Goal: Contribute content: Contribute content

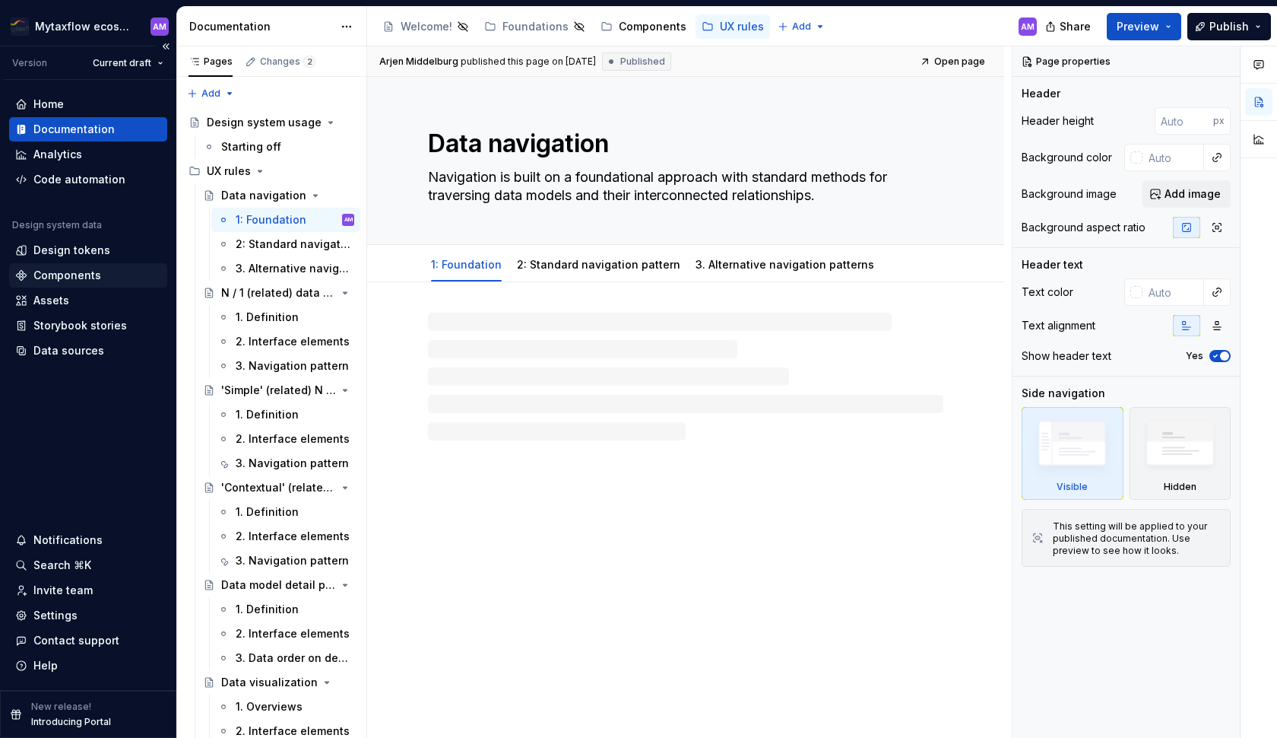
type textarea "*"
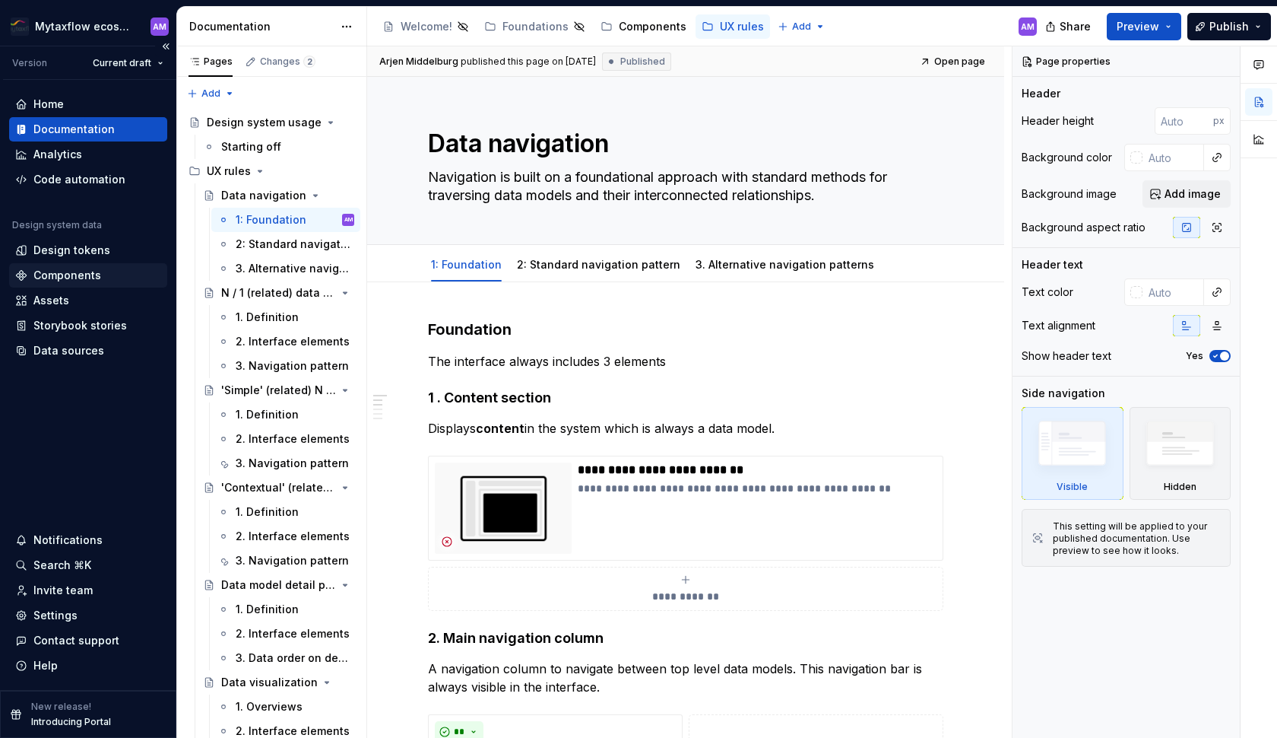
click at [84, 274] on div "Components" at bounding box center [67, 275] width 68 height 15
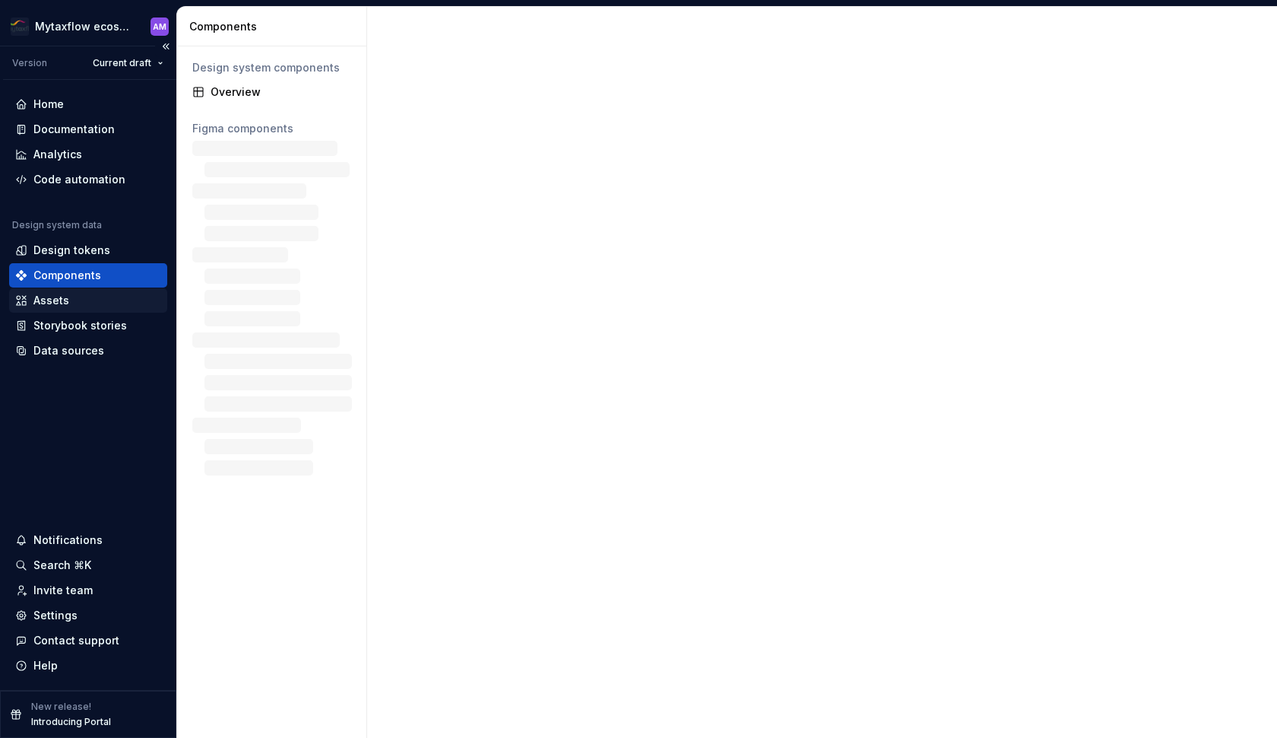
click at [87, 299] on div "Assets" at bounding box center [88, 300] width 146 height 15
click at [56, 303] on div "Assets" at bounding box center [51, 300] width 36 height 15
click at [55, 303] on div "Assets" at bounding box center [51, 300] width 36 height 15
click at [59, 300] on div "Assets" at bounding box center [51, 300] width 36 height 15
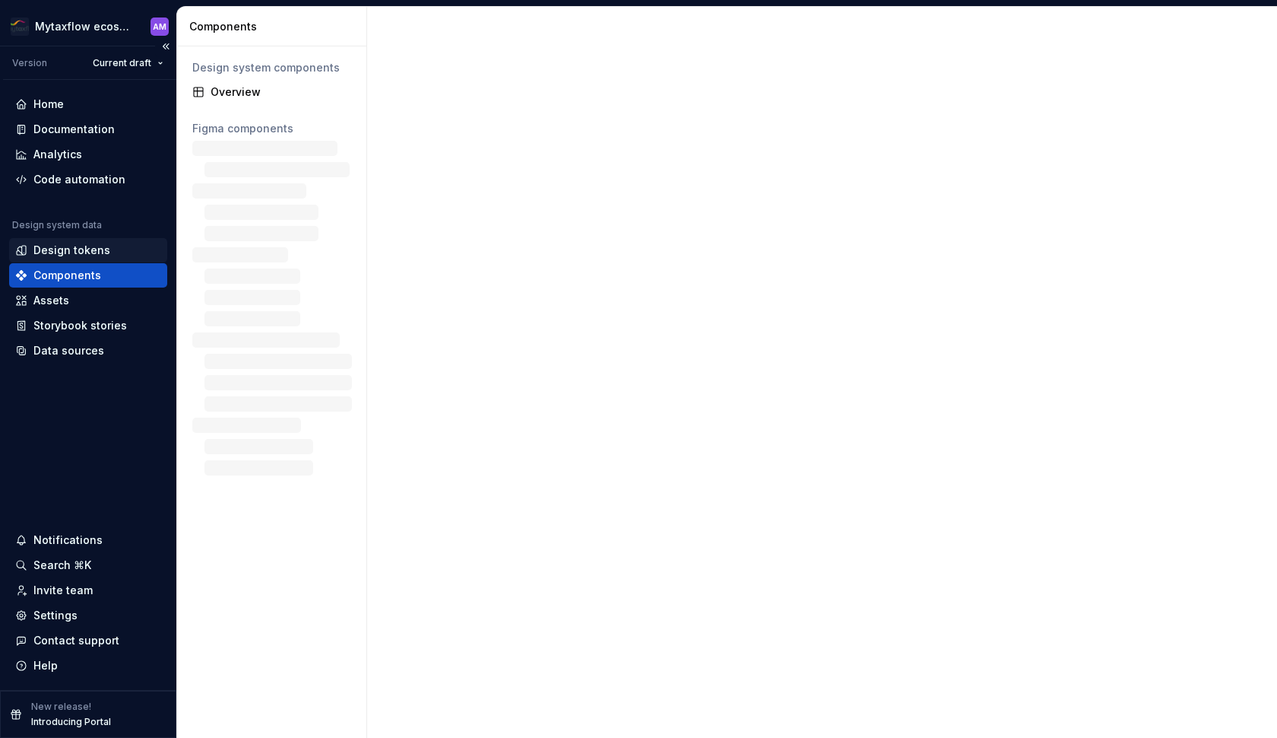
click at [38, 246] on div "Design tokens" at bounding box center [71, 250] width 77 height 15
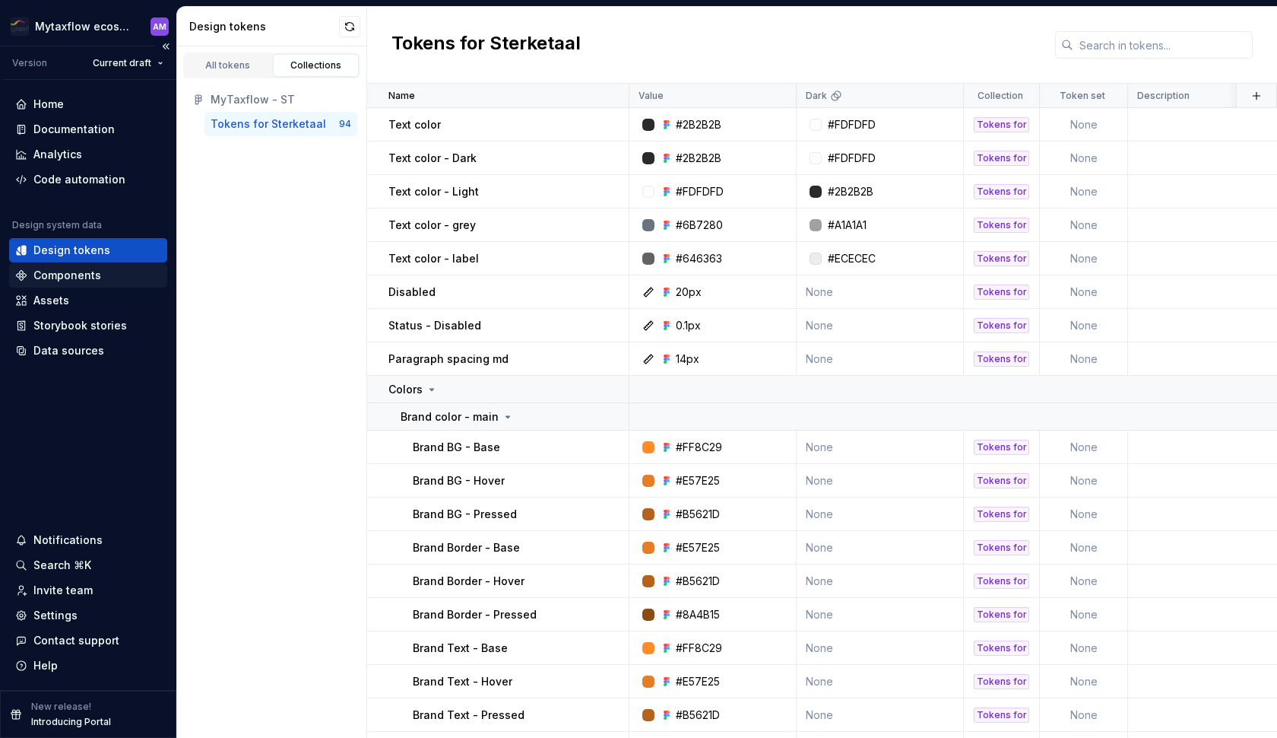
click at [62, 287] on div "Components" at bounding box center [88, 275] width 158 height 24
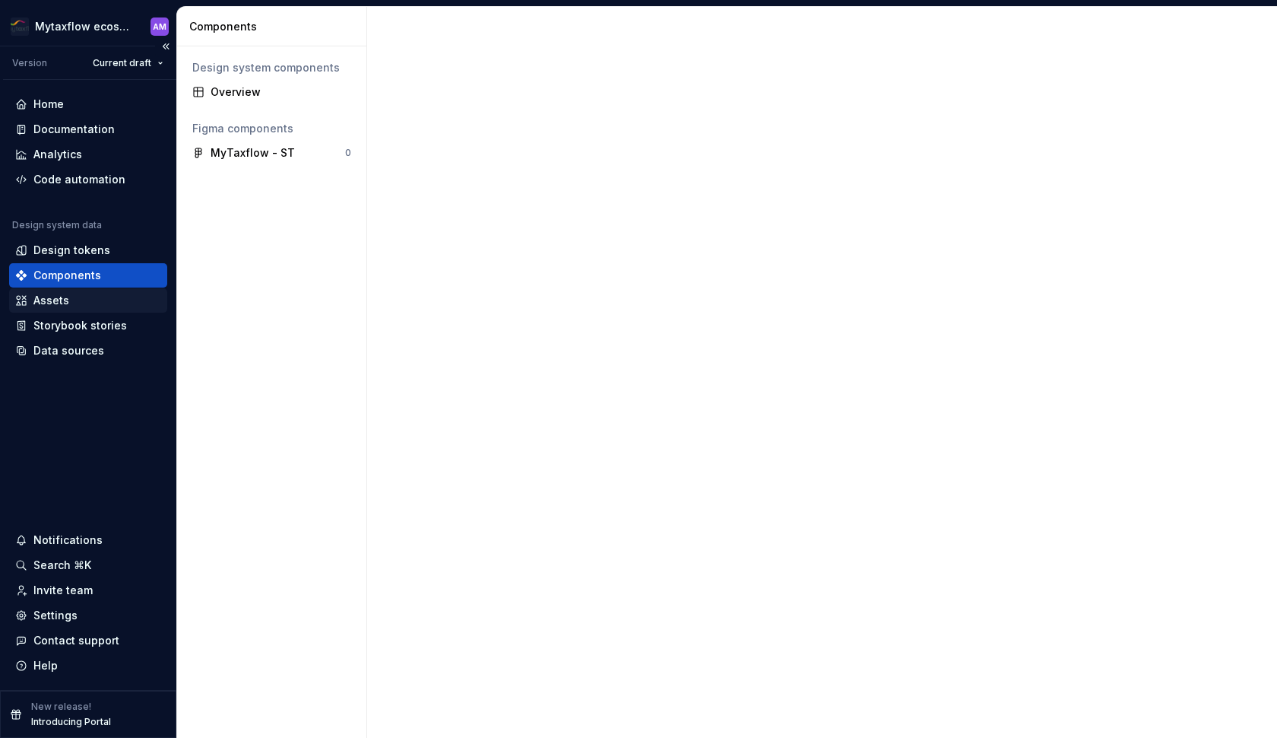
click at [61, 293] on div "Assets" at bounding box center [51, 300] width 36 height 15
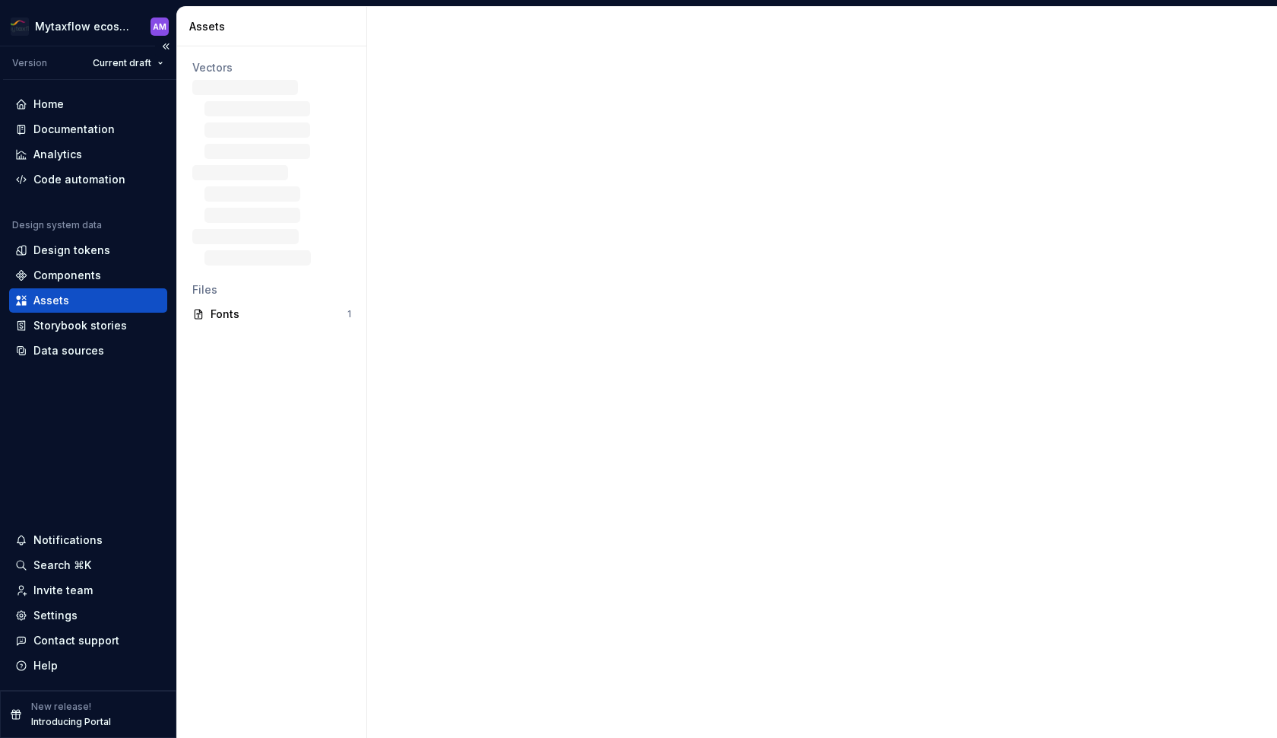
click at [57, 297] on div "Assets" at bounding box center [51, 300] width 36 height 15
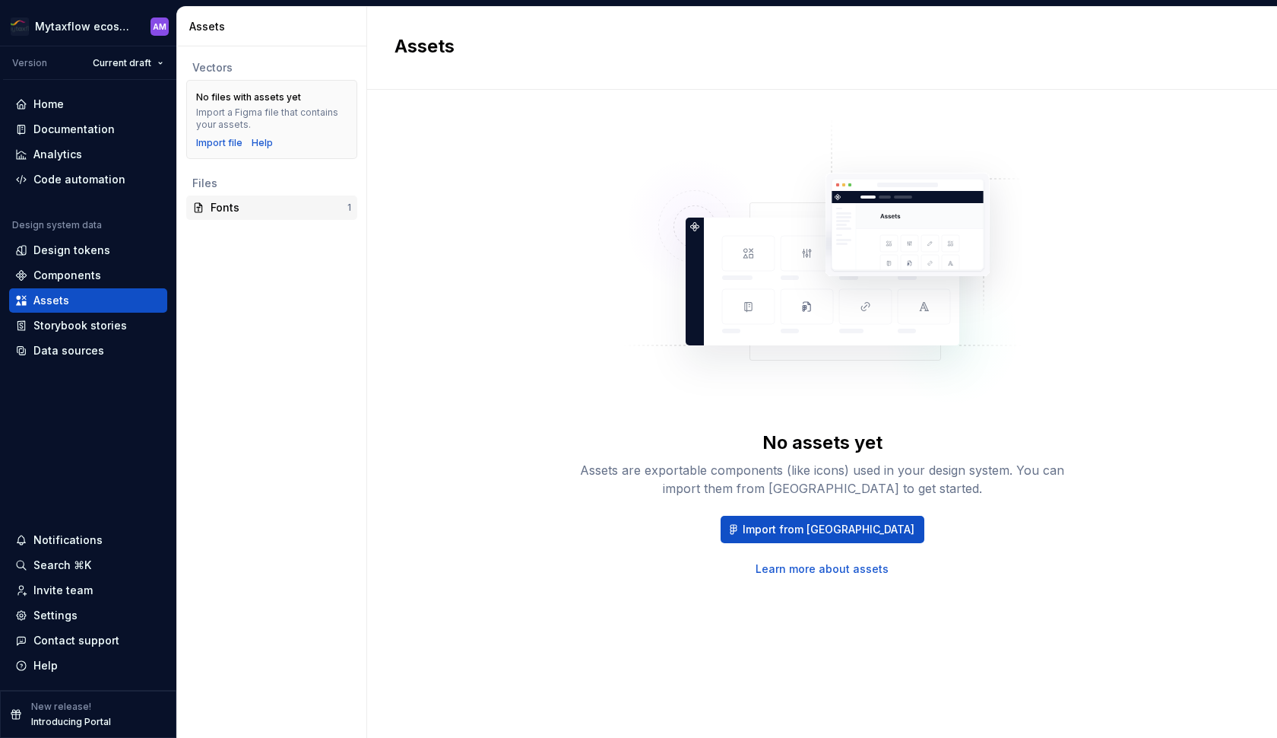
click at [220, 205] on div "Fonts" at bounding box center [279, 207] width 137 height 15
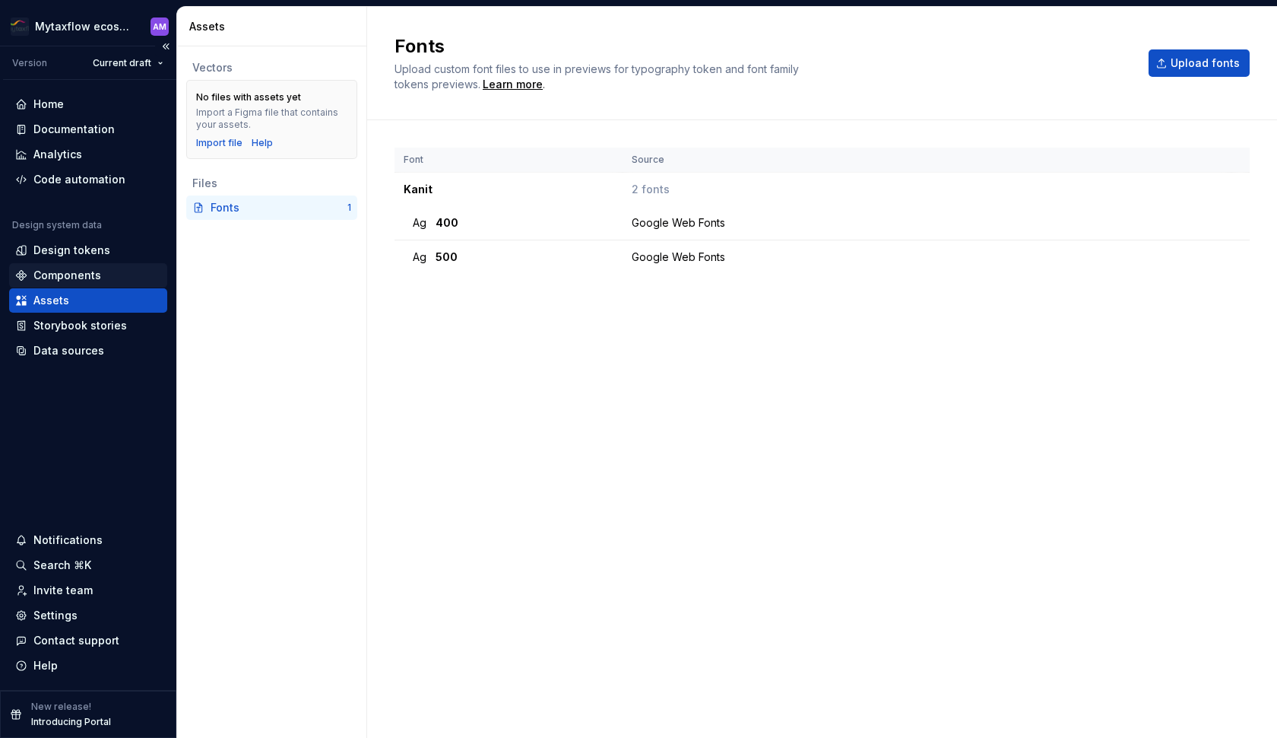
click at [100, 272] on div "Components" at bounding box center [88, 275] width 146 height 15
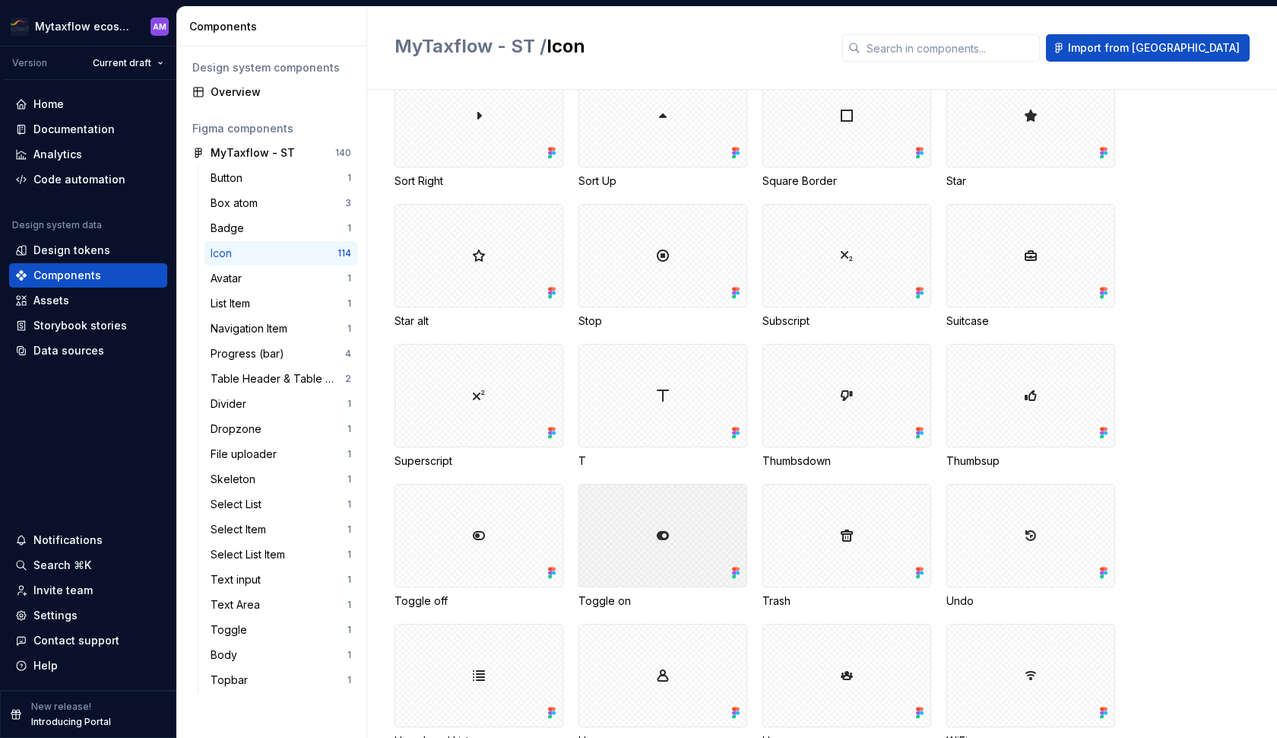
scroll to position [3674, 0]
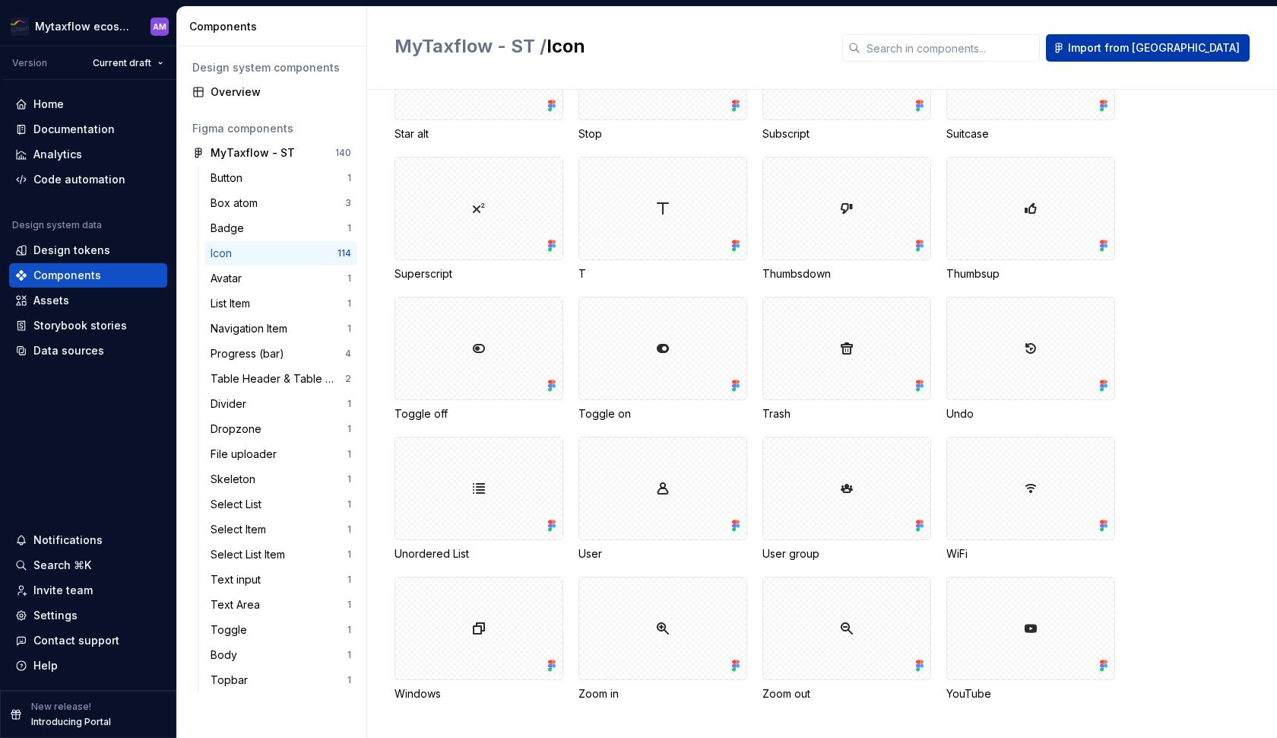
click at [1178, 50] on span "Import from [GEOGRAPHIC_DATA]" at bounding box center [1154, 47] width 172 height 15
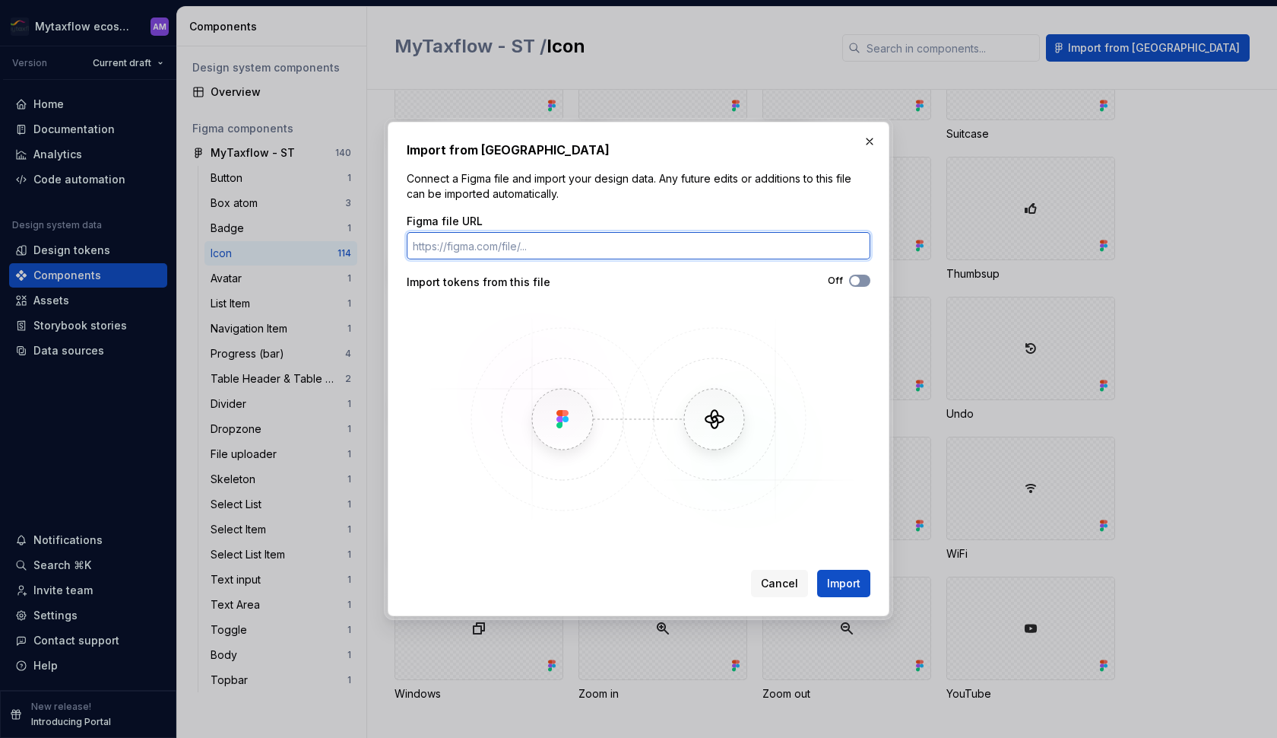
paste input "https://www.figma.com/design/jK6yXUSMQ9PqaGUR61kXIx/MyTaxflow---ST?node-id=147-…"
type input "https://www.figma.com/design/jK6yXUSMQ9PqaGUR61kXIx/MyTaxflow---ST?node-id=147-…"
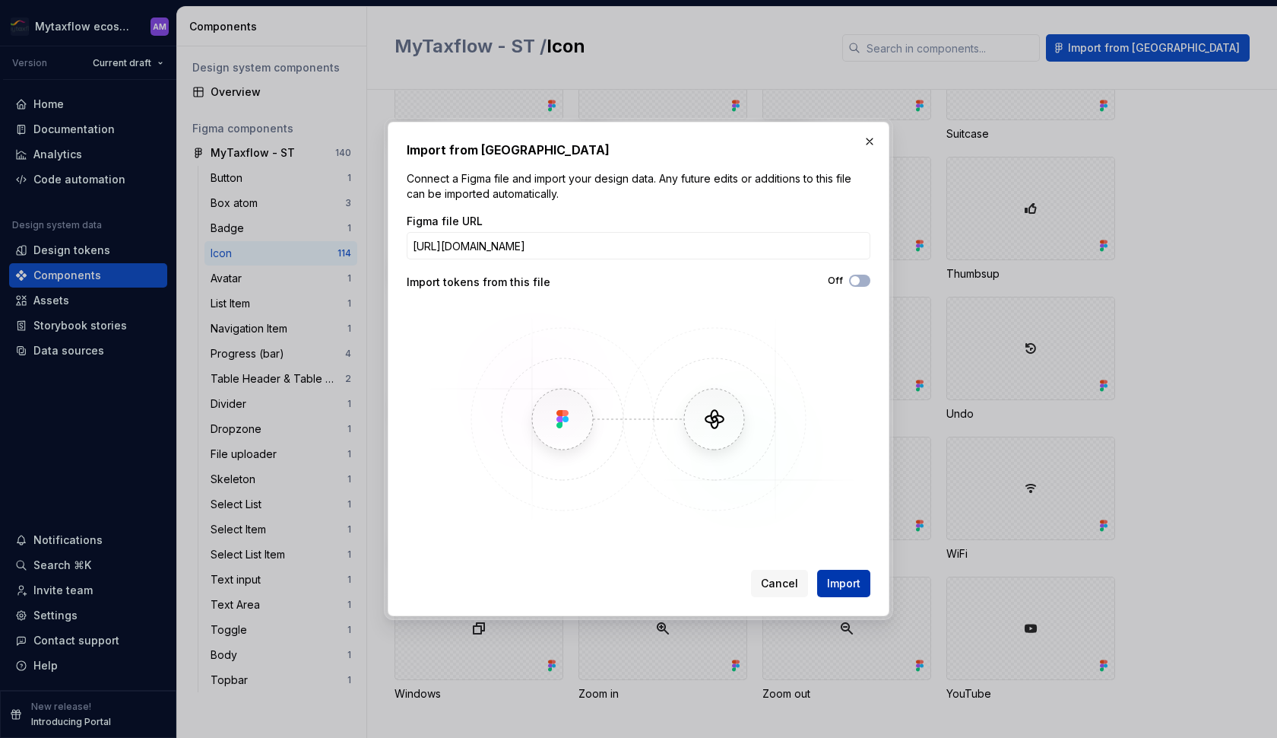
click at [851, 581] on span "Import" at bounding box center [843, 583] width 33 height 15
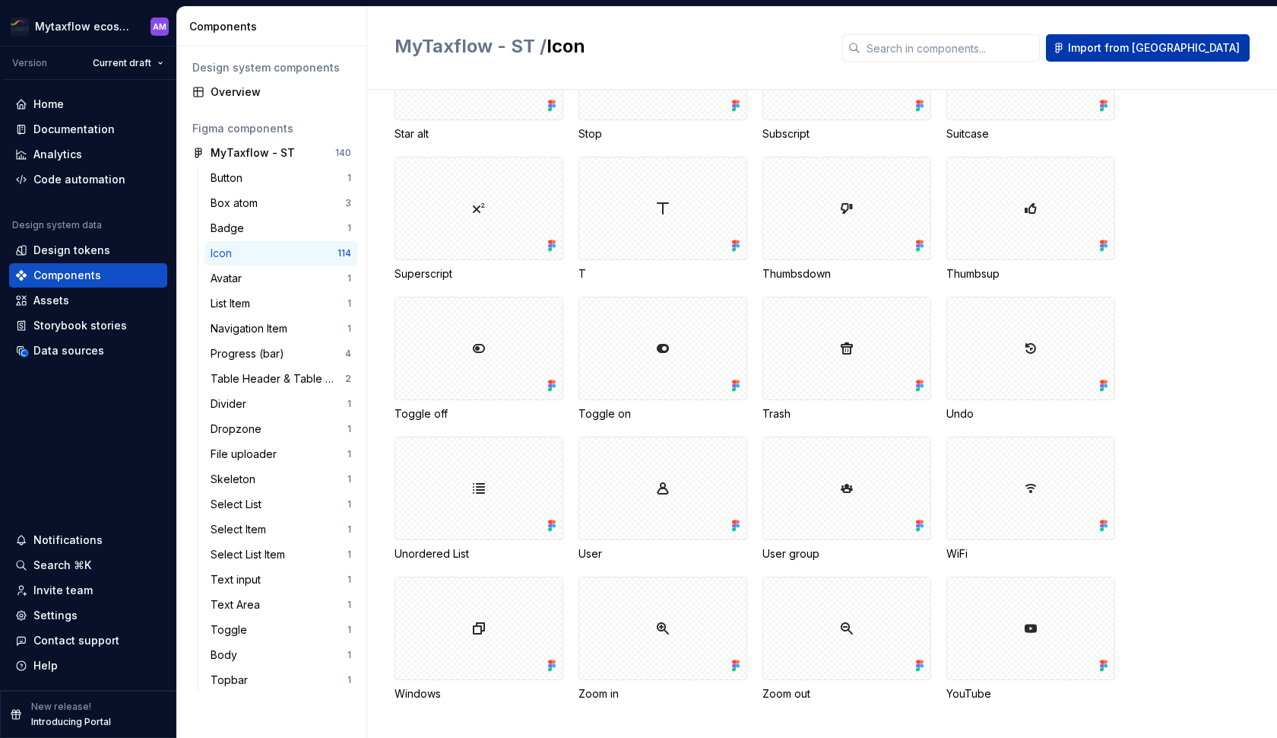
click at [1175, 51] on span "Import from [GEOGRAPHIC_DATA]" at bounding box center [1154, 47] width 172 height 15
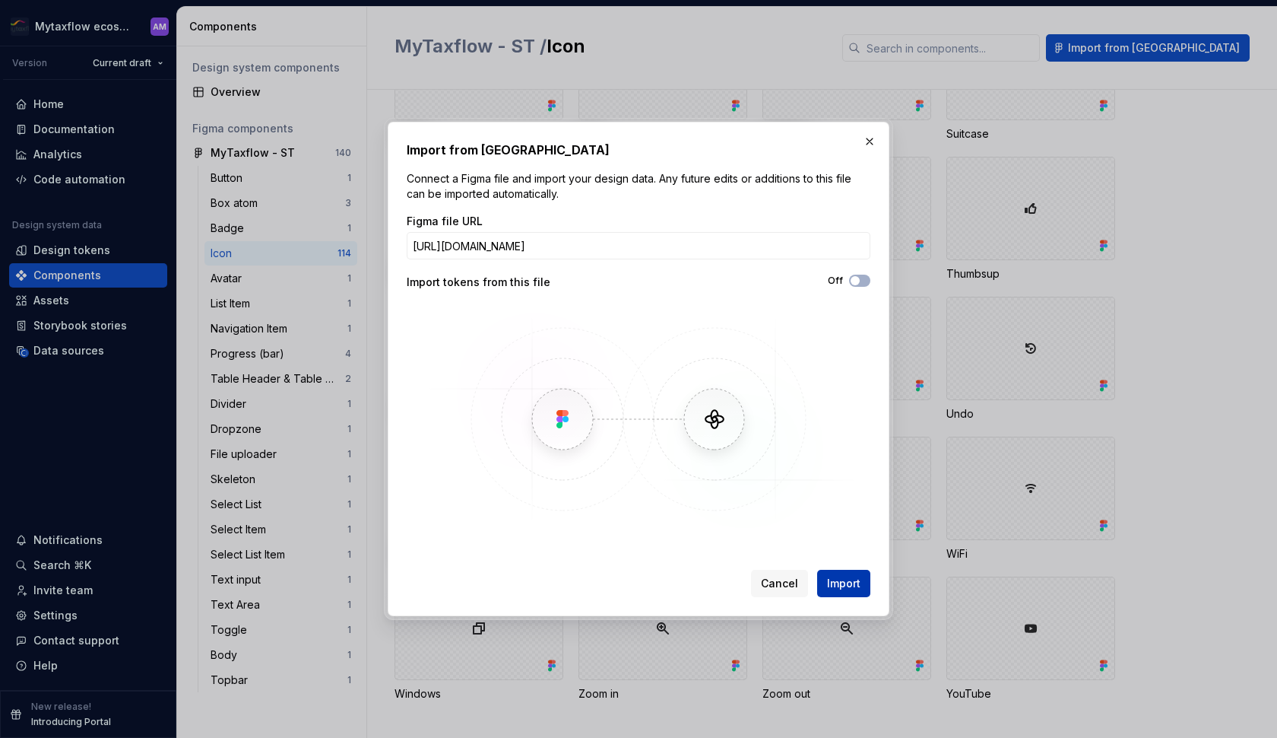
type input "https://www.figma.com/design/jK6yXUSMQ9PqaGUR61kXIx/MyTaxflow---ST?node-id=147-…"
click at [845, 580] on span "Import" at bounding box center [843, 583] width 33 height 15
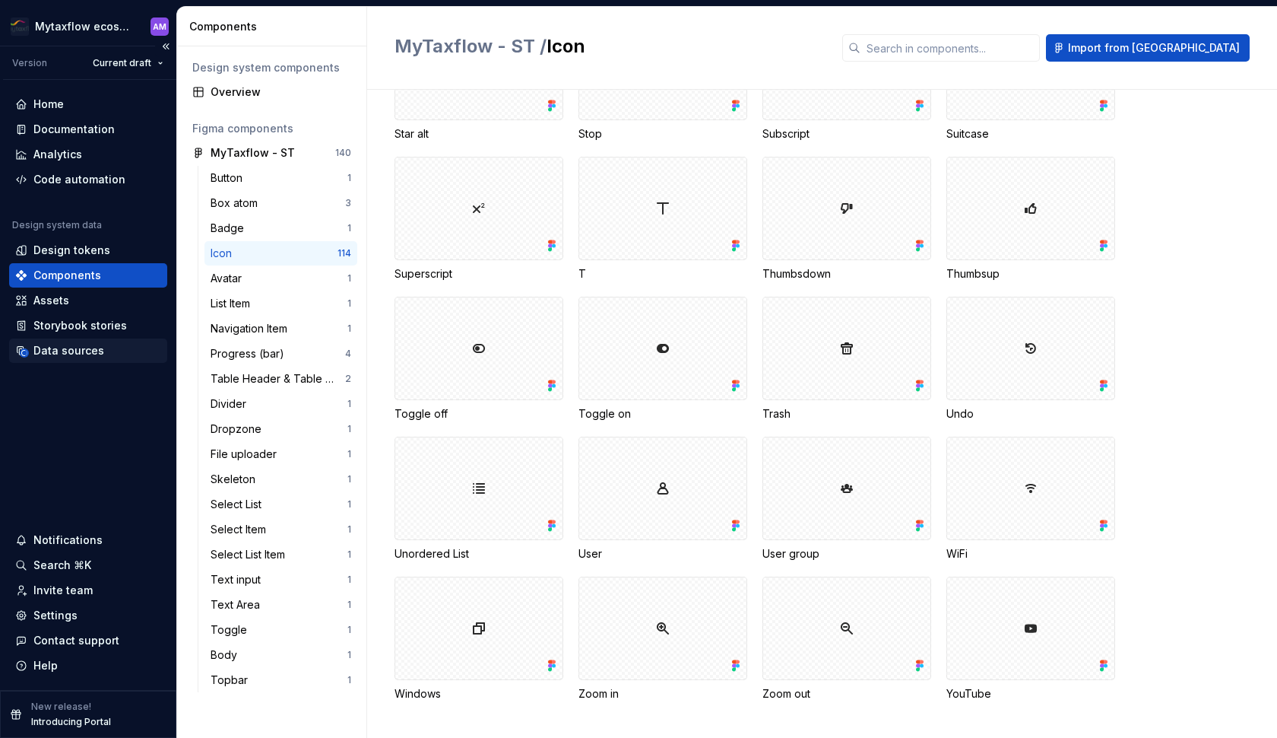
click at [49, 348] on div "Data sources" at bounding box center [68, 350] width 71 height 15
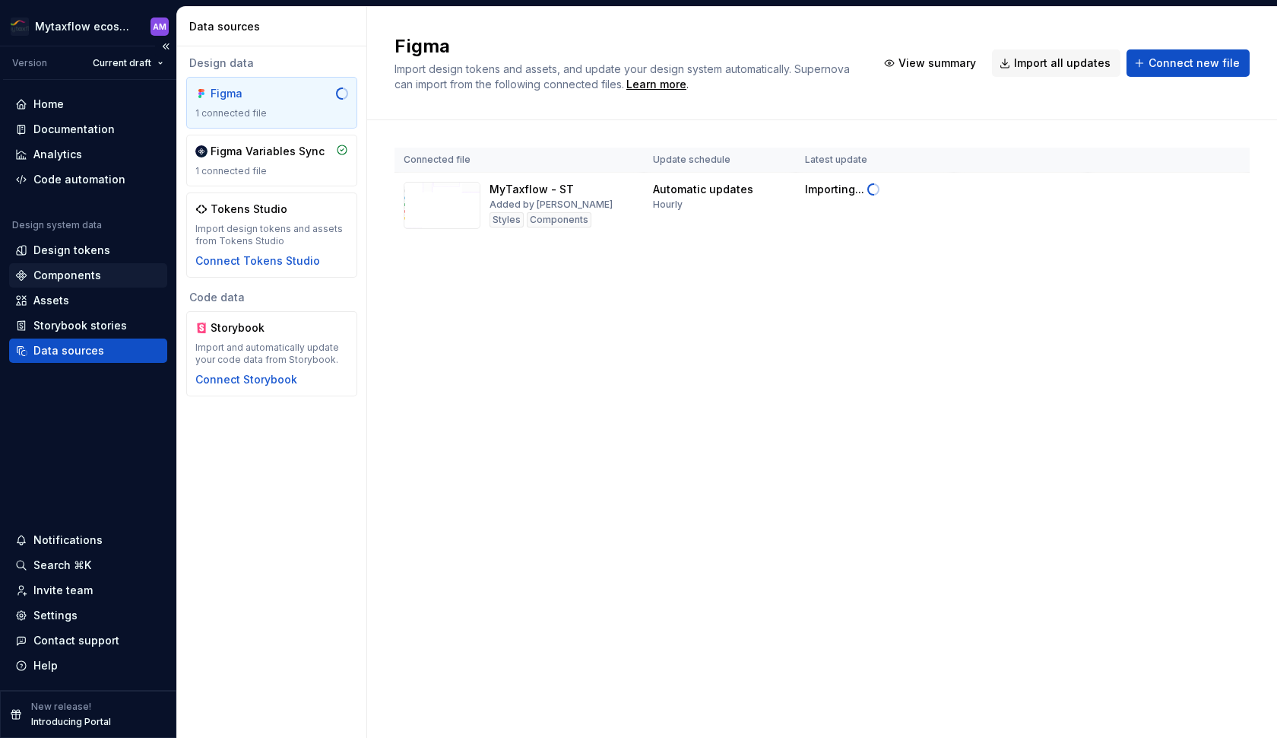
click at [75, 271] on div "Components" at bounding box center [67, 275] width 68 height 15
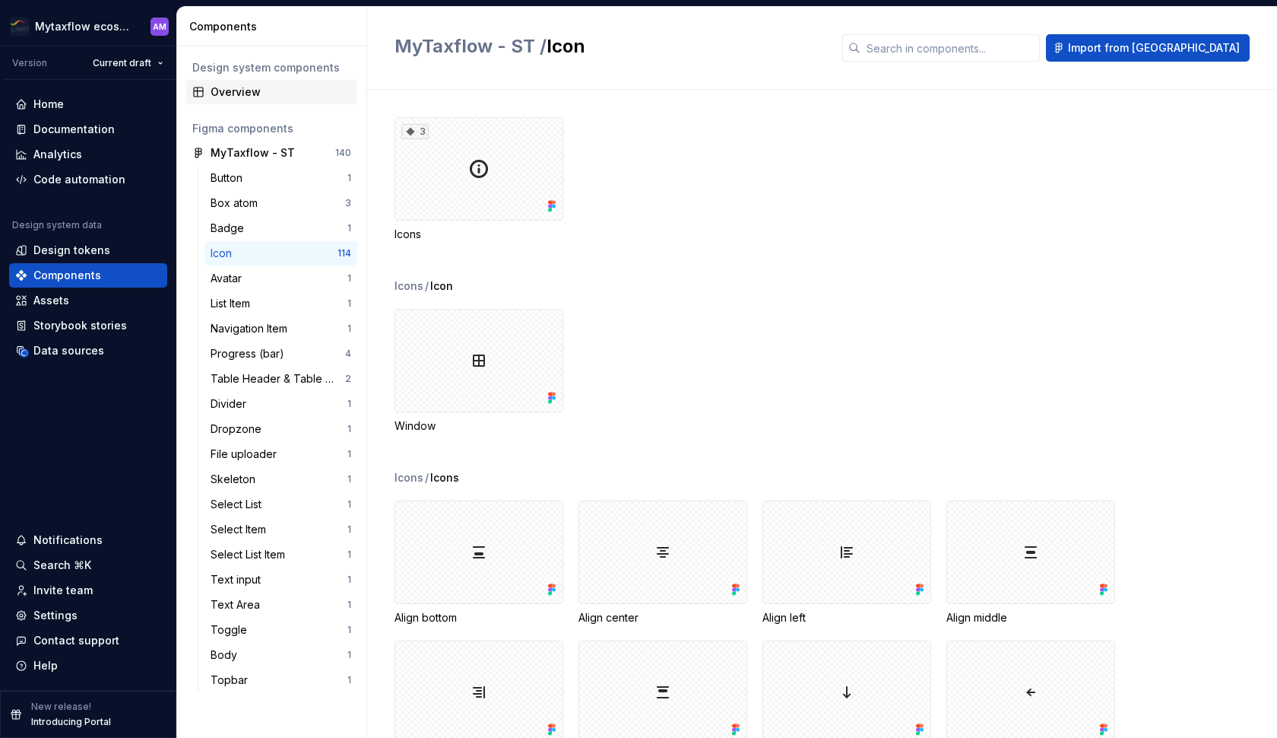
click at [246, 81] on div "Overview" at bounding box center [271, 92] width 171 height 24
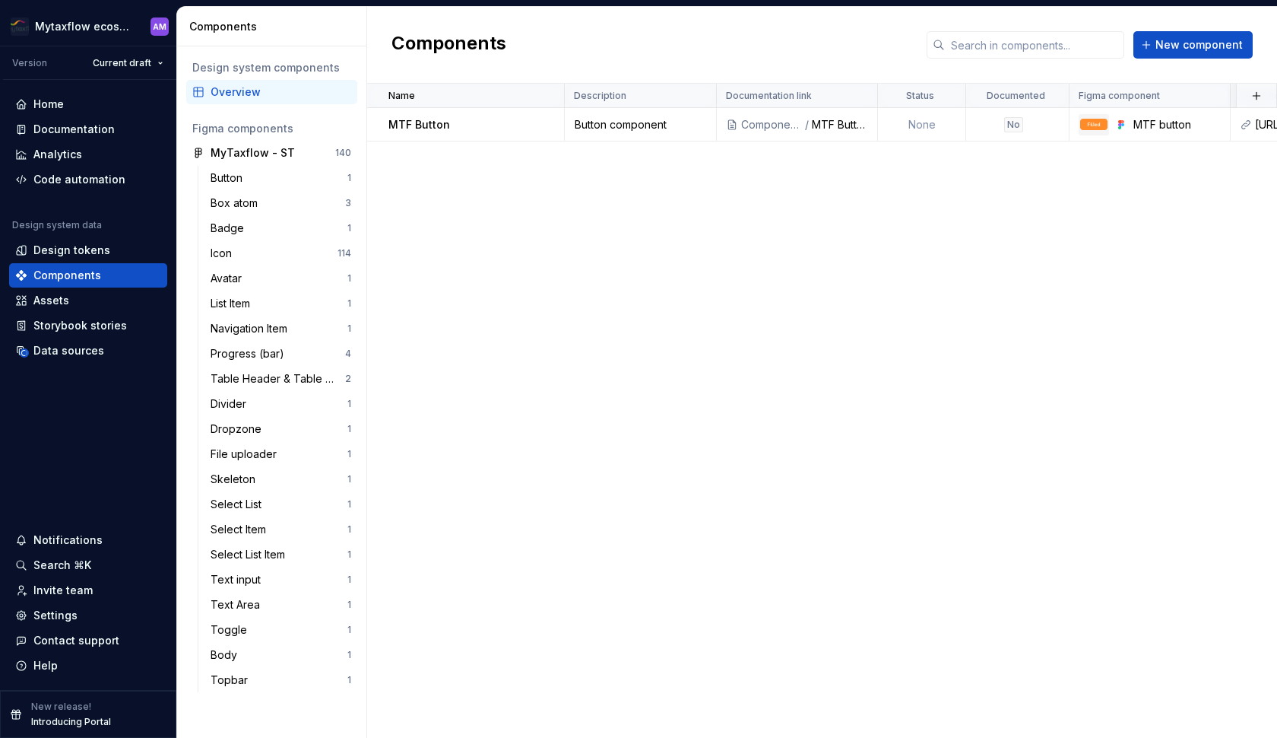
click at [1077, 229] on div "Name Description Documentation link Status Documented Figma component Repositor…" at bounding box center [822, 411] width 910 height 654
click at [94, 132] on div "Documentation" at bounding box center [73, 129] width 81 height 15
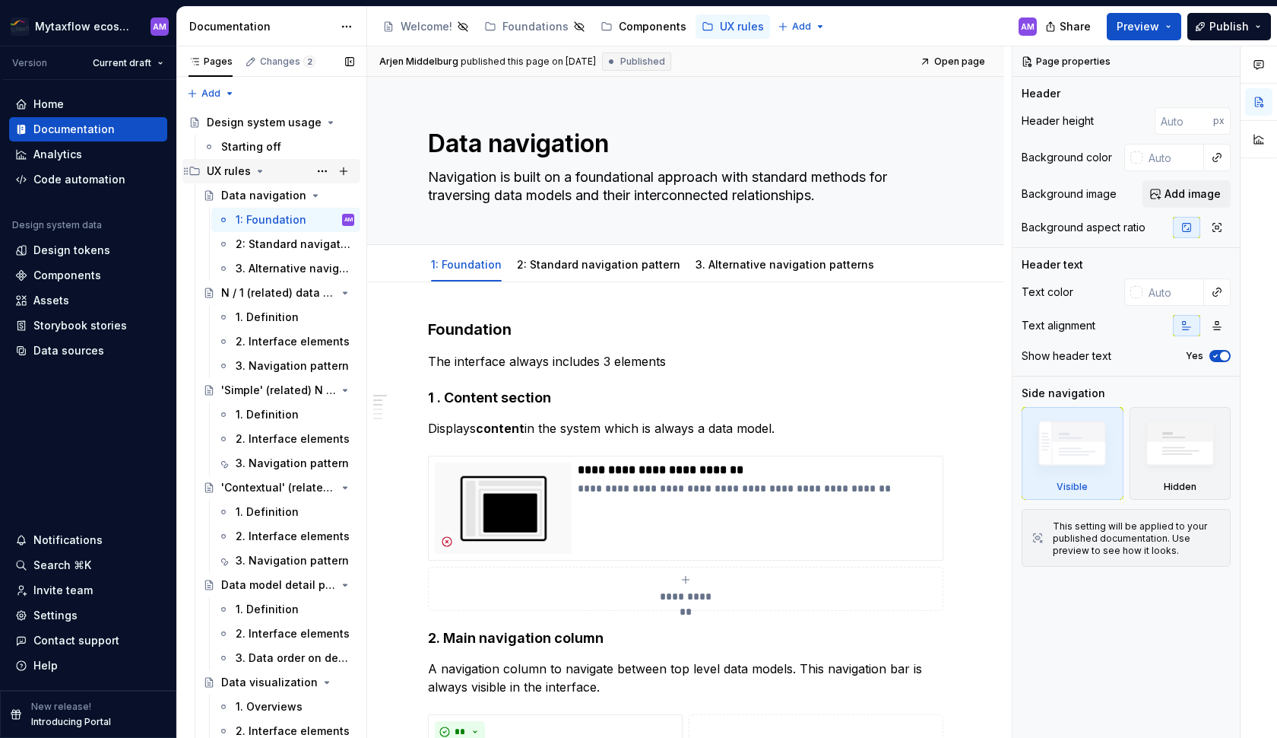
click at [259, 173] on icon "Page tree" at bounding box center [260, 171] width 12 height 12
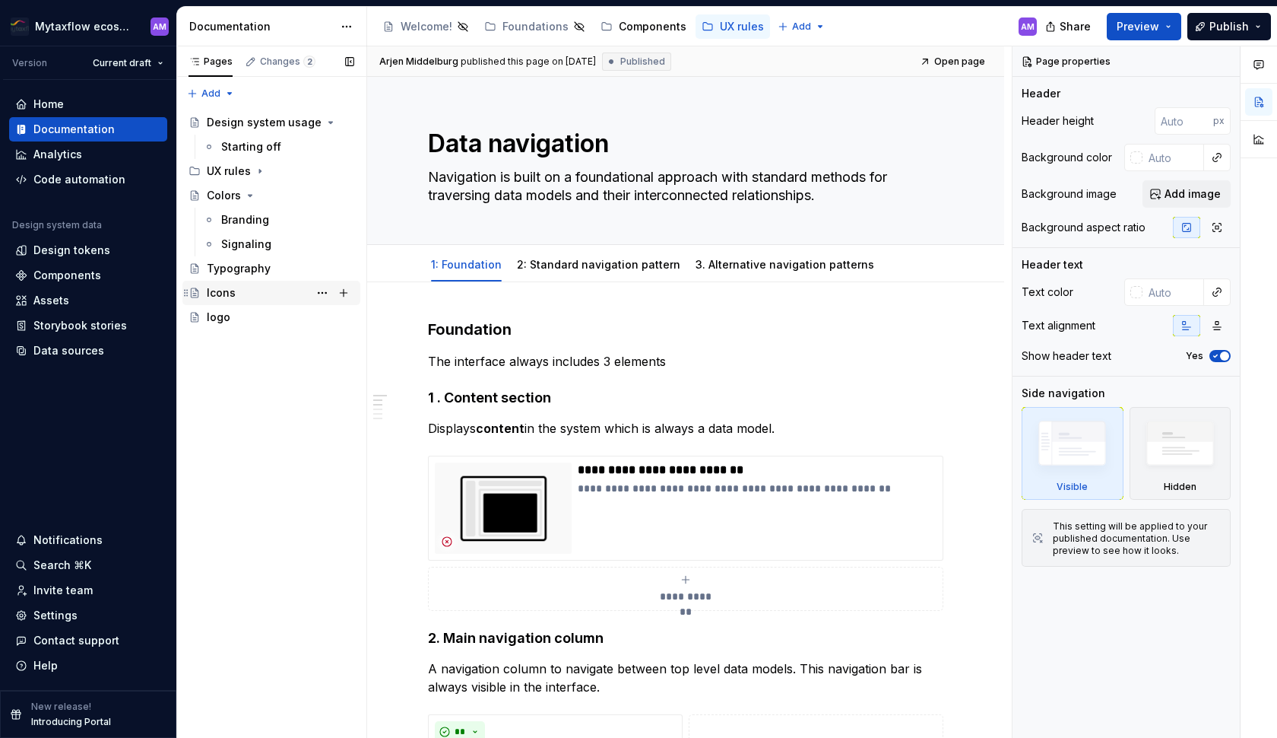
click at [237, 287] on div "Icons" at bounding box center [281, 292] width 148 height 21
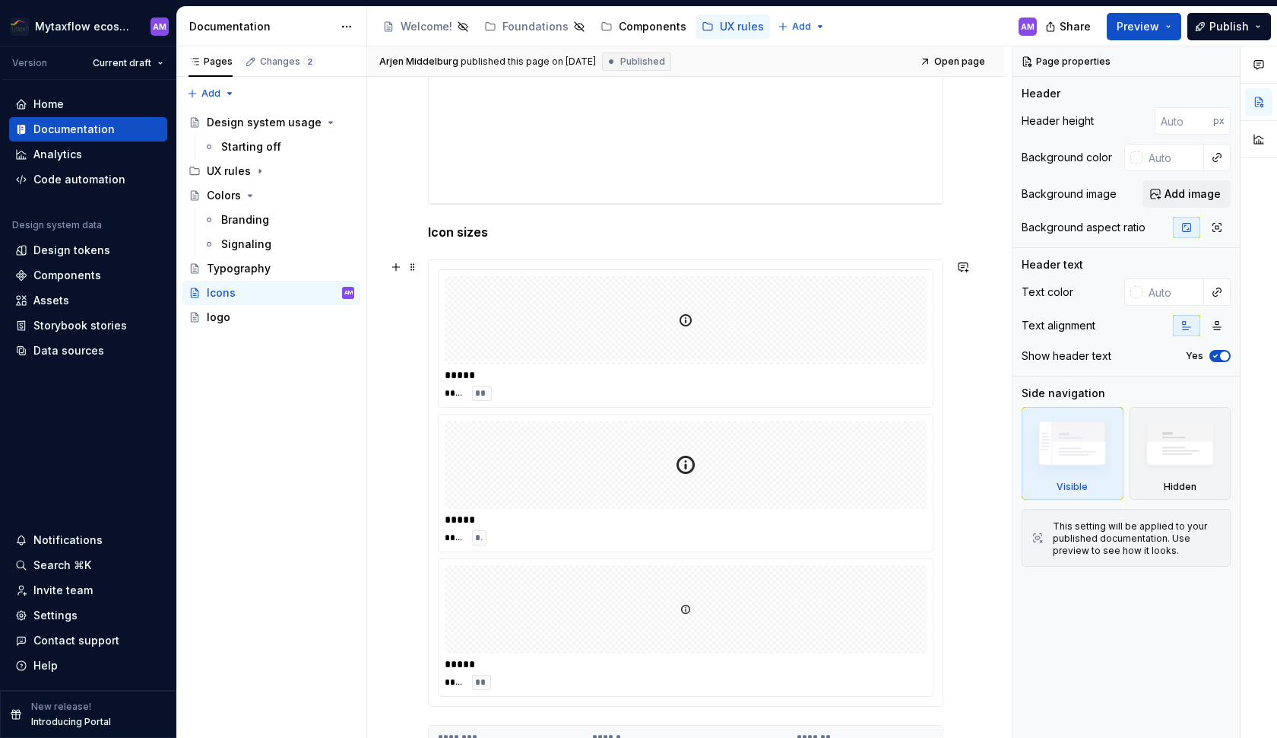
scroll to position [722, 0]
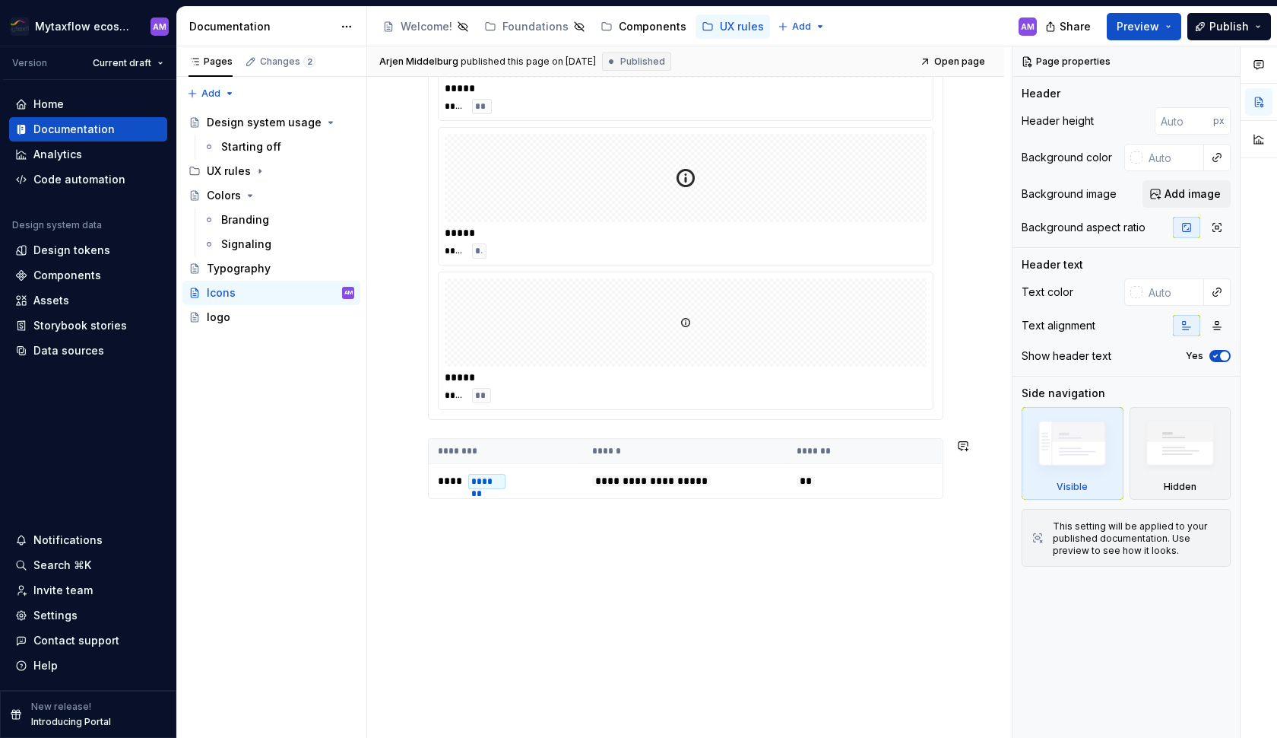
click at [605, 551] on div "**********" at bounding box center [685, 138] width 637 height 1200
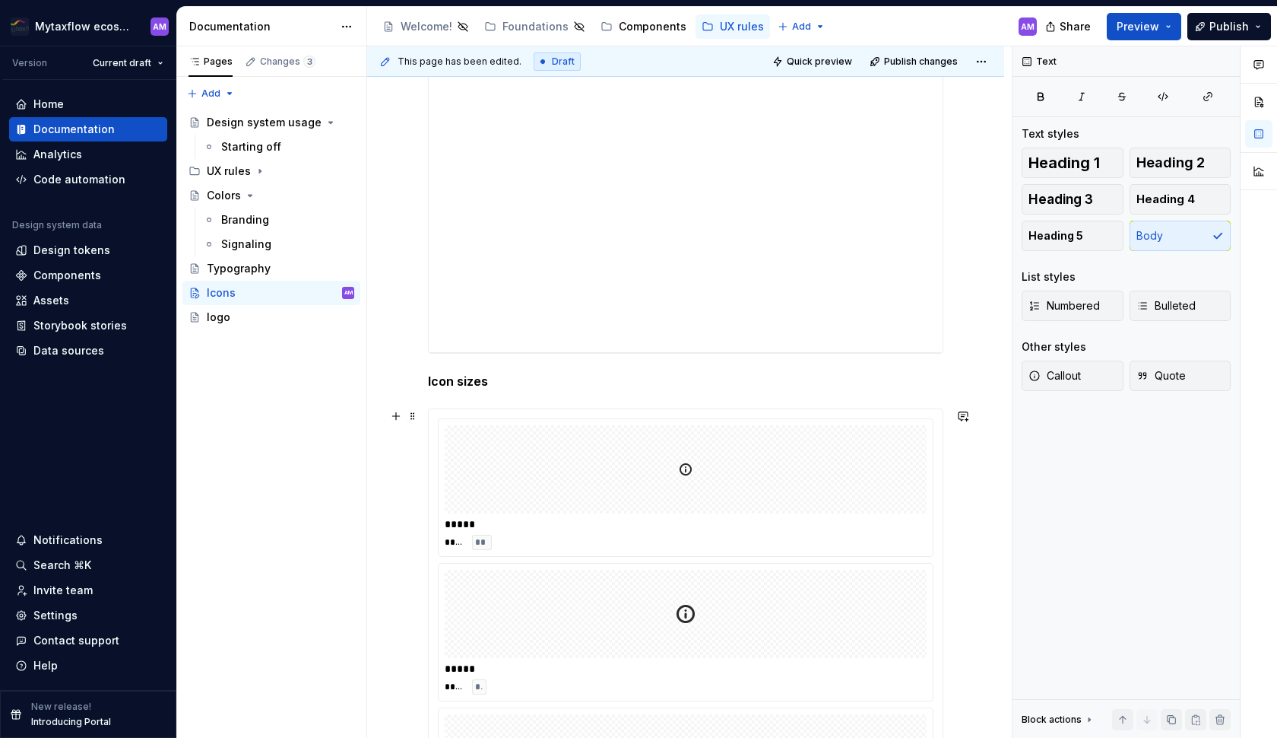
scroll to position [104, 0]
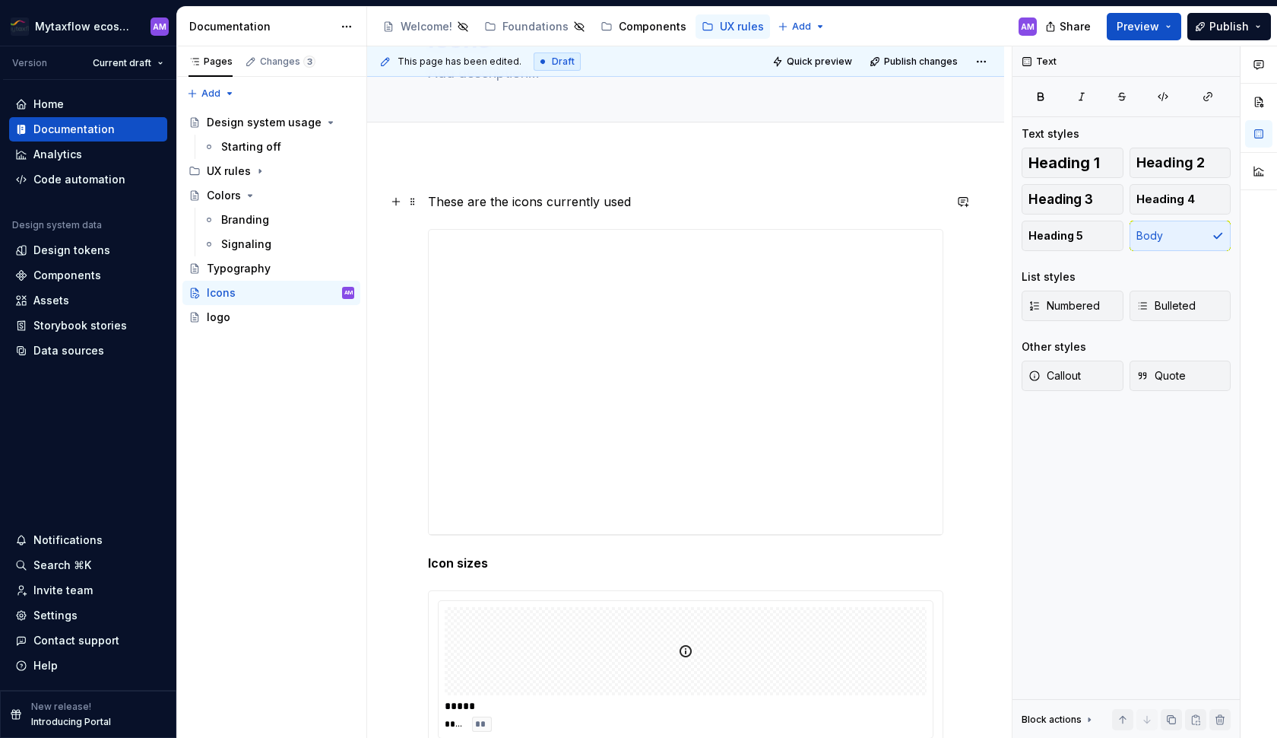
click at [564, 210] on p "These are the icons currently used" at bounding box center [686, 201] width 516 height 18
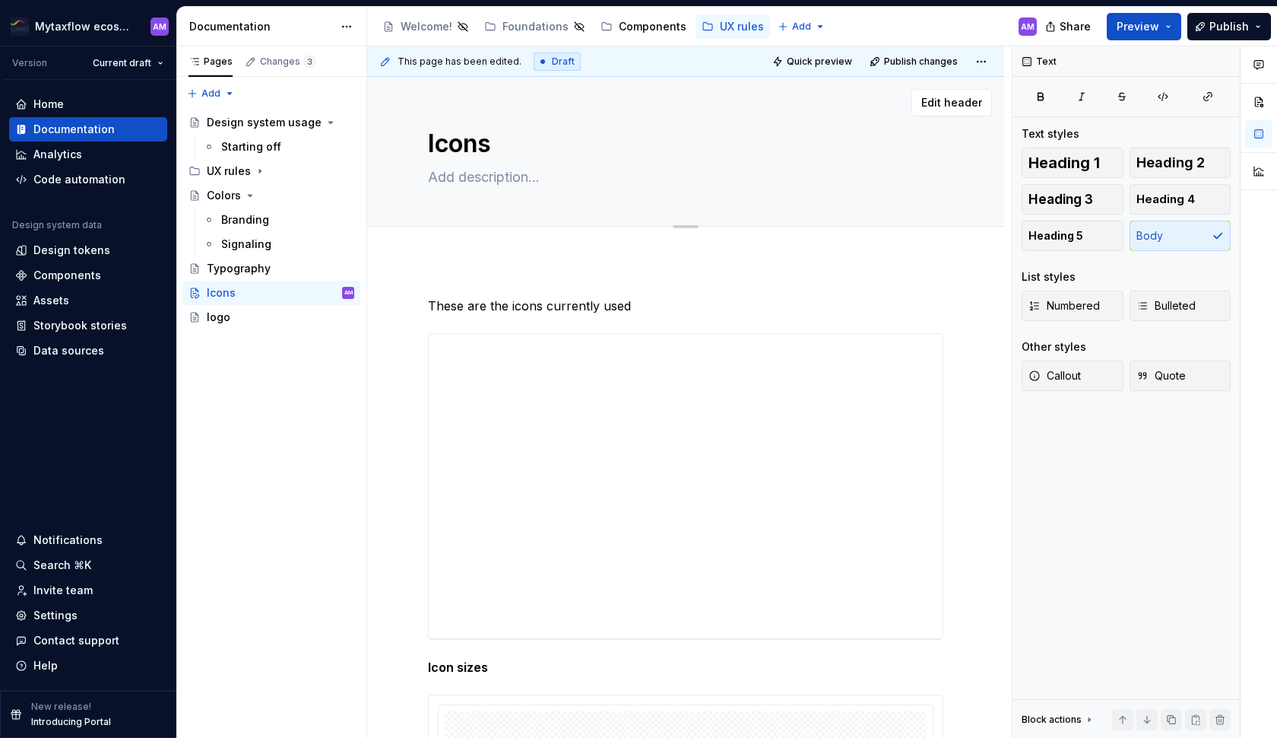
type textarea "*"
click at [465, 244] on span "Add tab" at bounding box center [465, 243] width 36 height 12
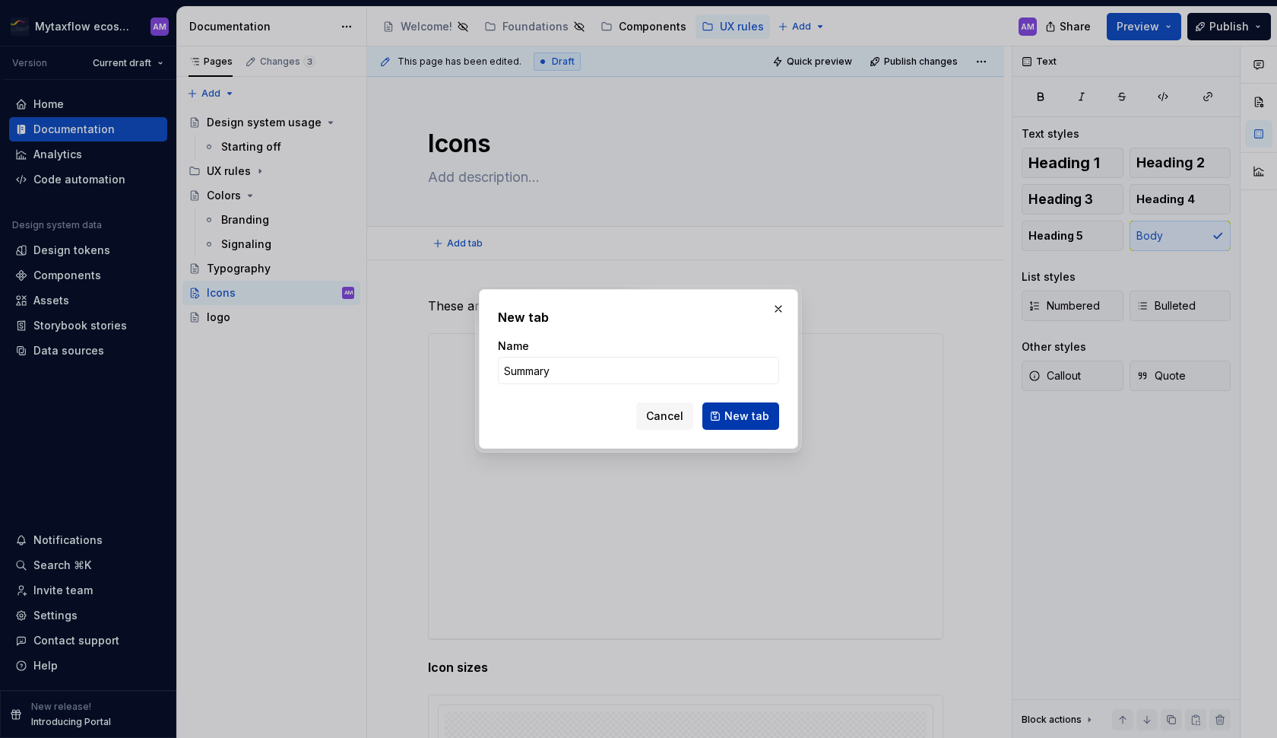
type input "Summary"
click at [753, 414] on span "New tab" at bounding box center [747, 415] width 45 height 15
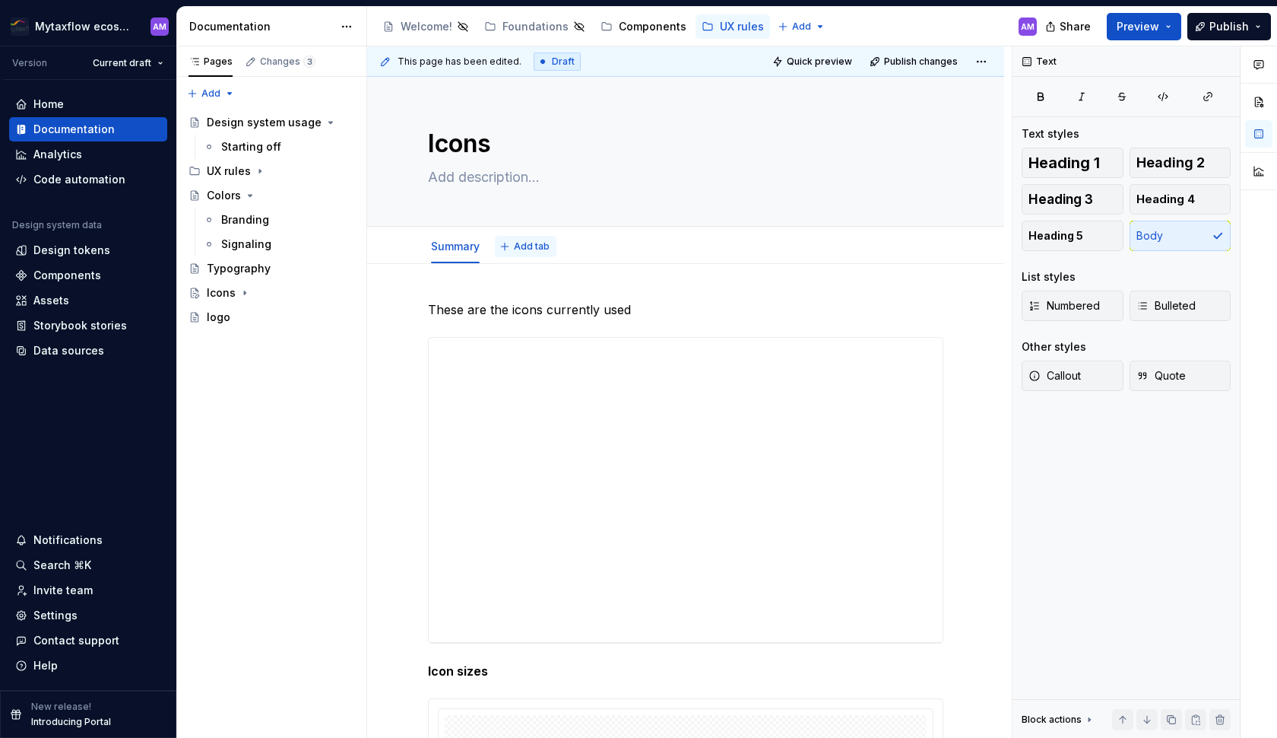
click at [538, 245] on span "Add tab" at bounding box center [532, 246] width 36 height 12
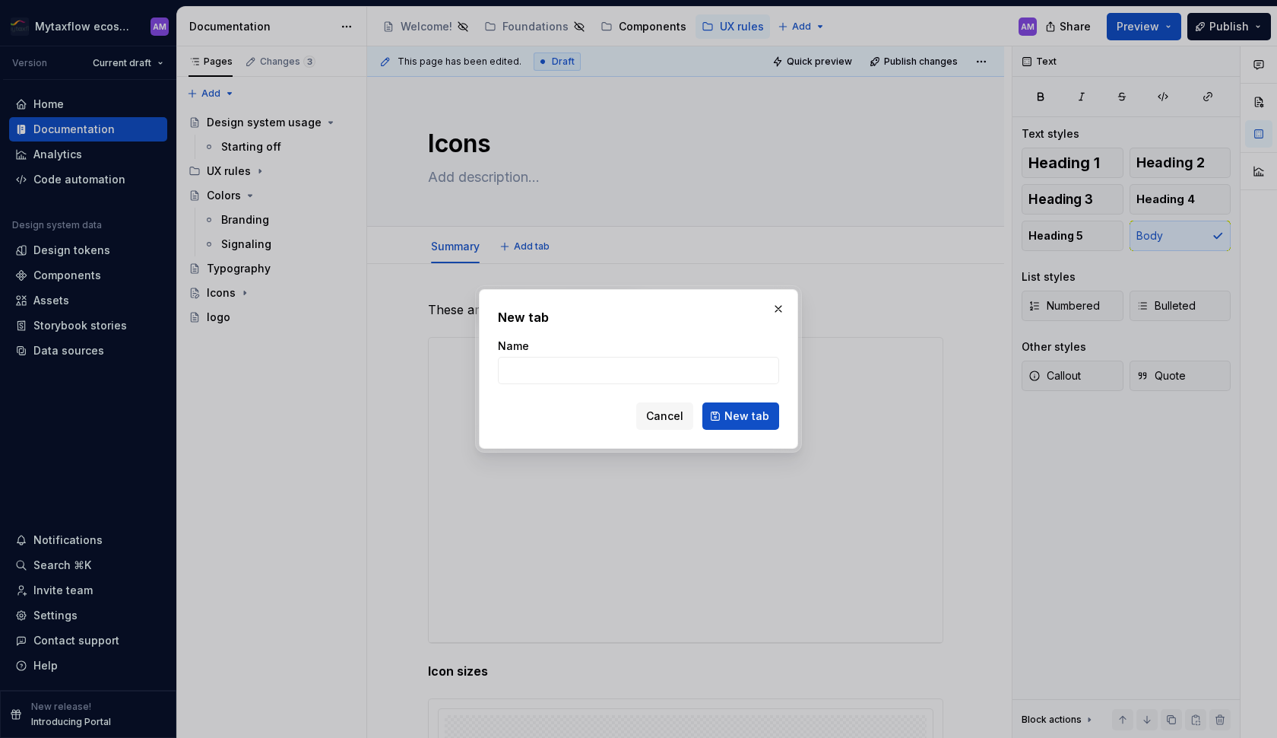
type textarea "*"
type input "Custom icons"
click at [742, 416] on button "New tab" at bounding box center [741, 415] width 77 height 27
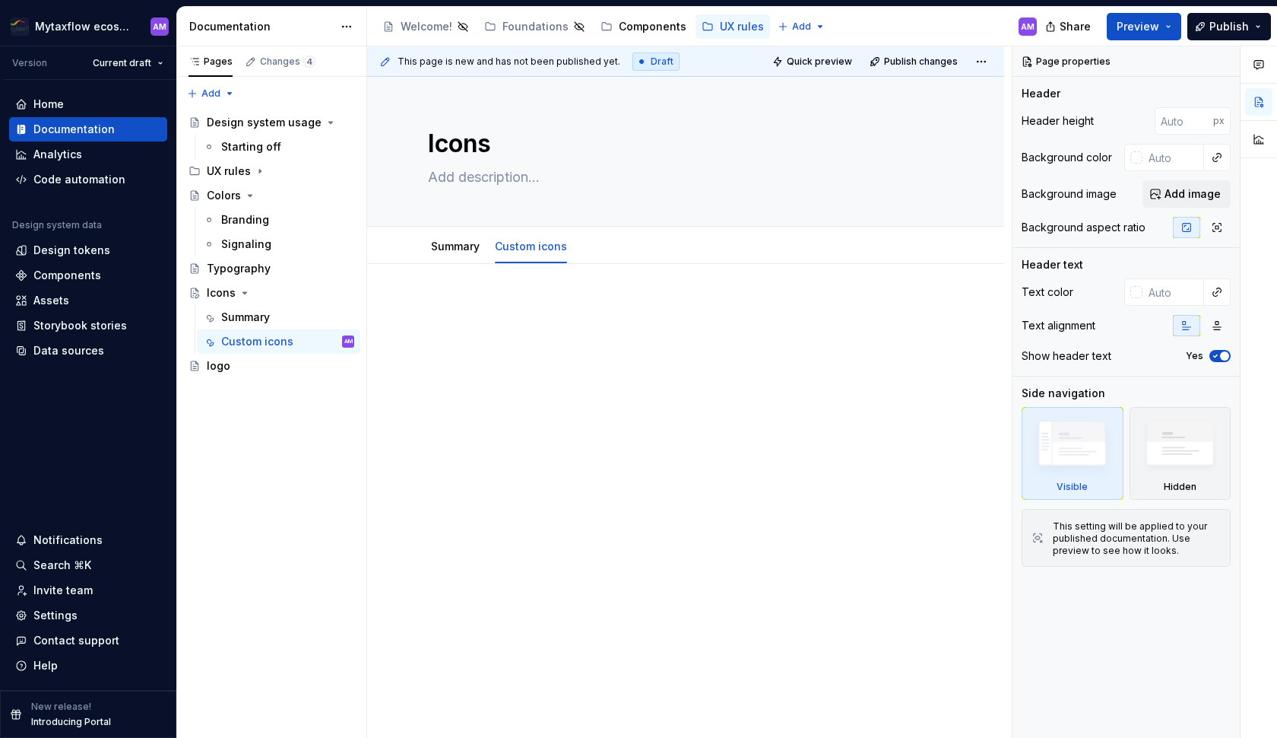
click at [516, 341] on div at bounding box center [686, 329] width 516 height 58
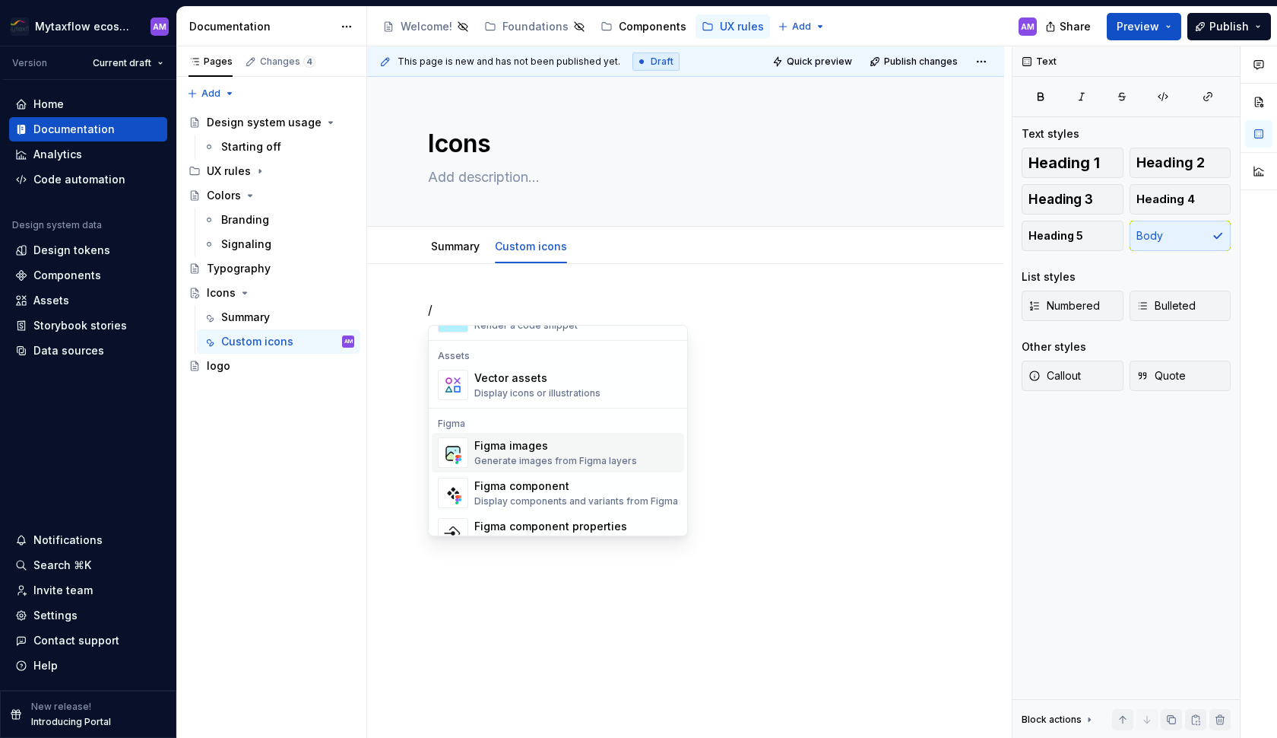
scroll to position [1342, 0]
click at [551, 499] on div "Display components and variants from Figma" at bounding box center [576, 504] width 204 height 12
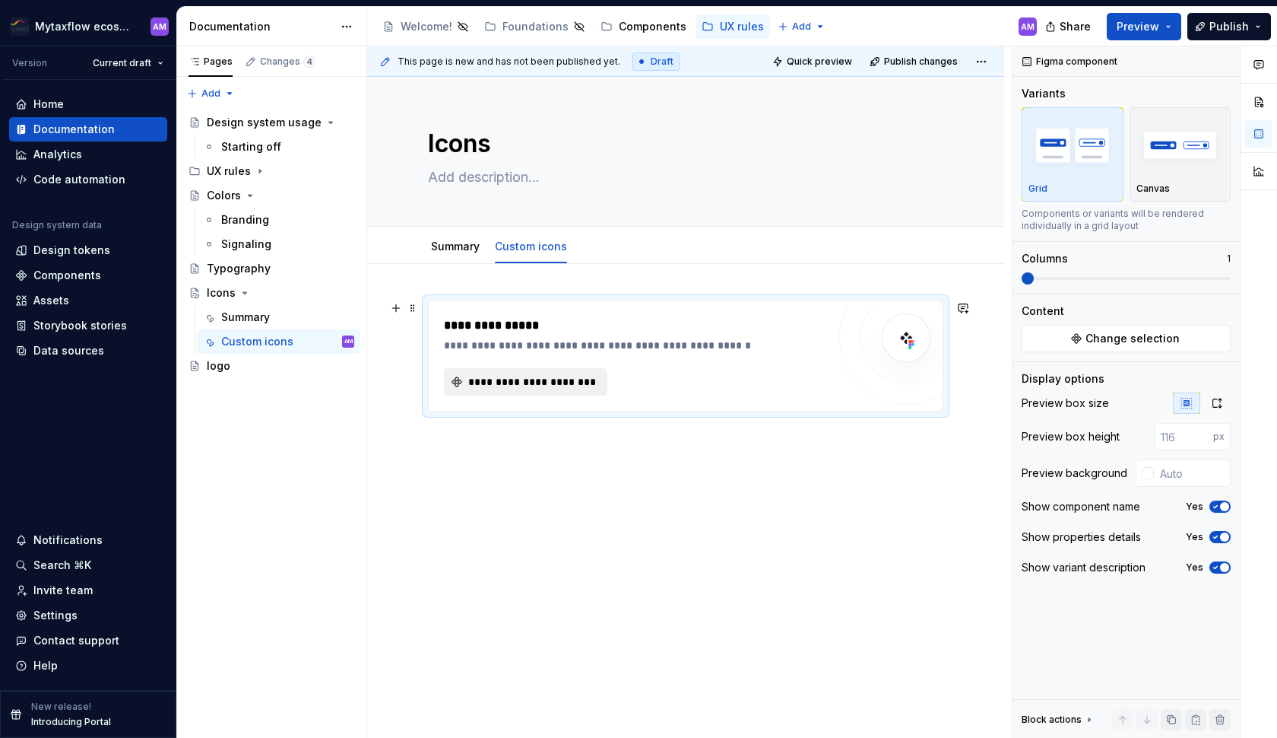
click at [558, 389] on span "**********" at bounding box center [532, 381] width 132 height 15
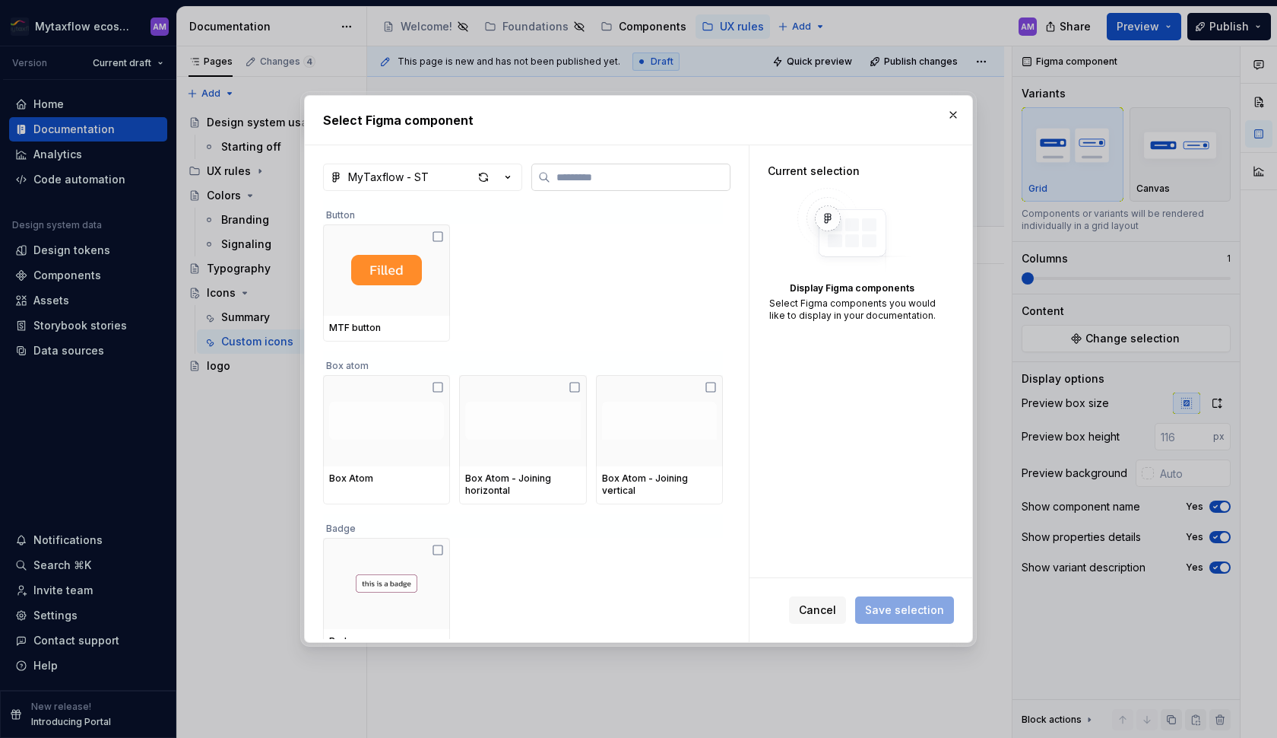
type textarea "*"
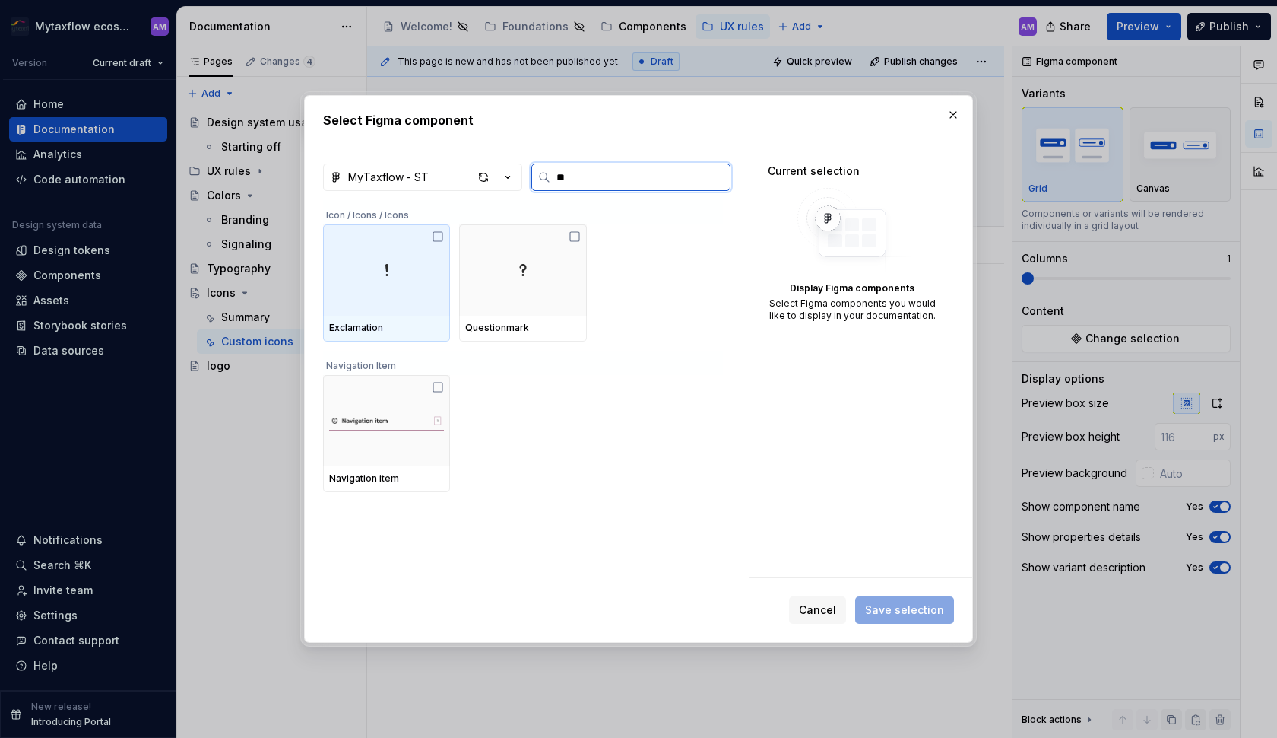
type input "*"
type input "***"
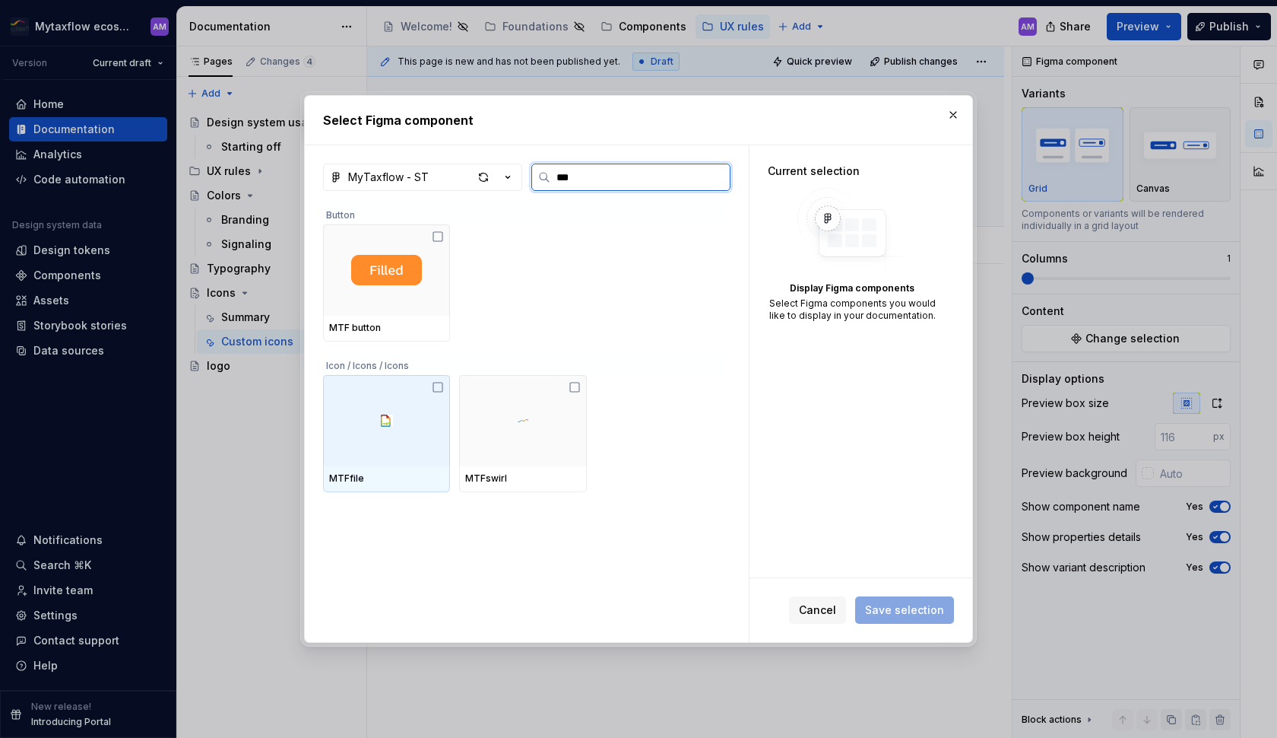
click at [436, 387] on icon at bounding box center [438, 387] width 12 height 12
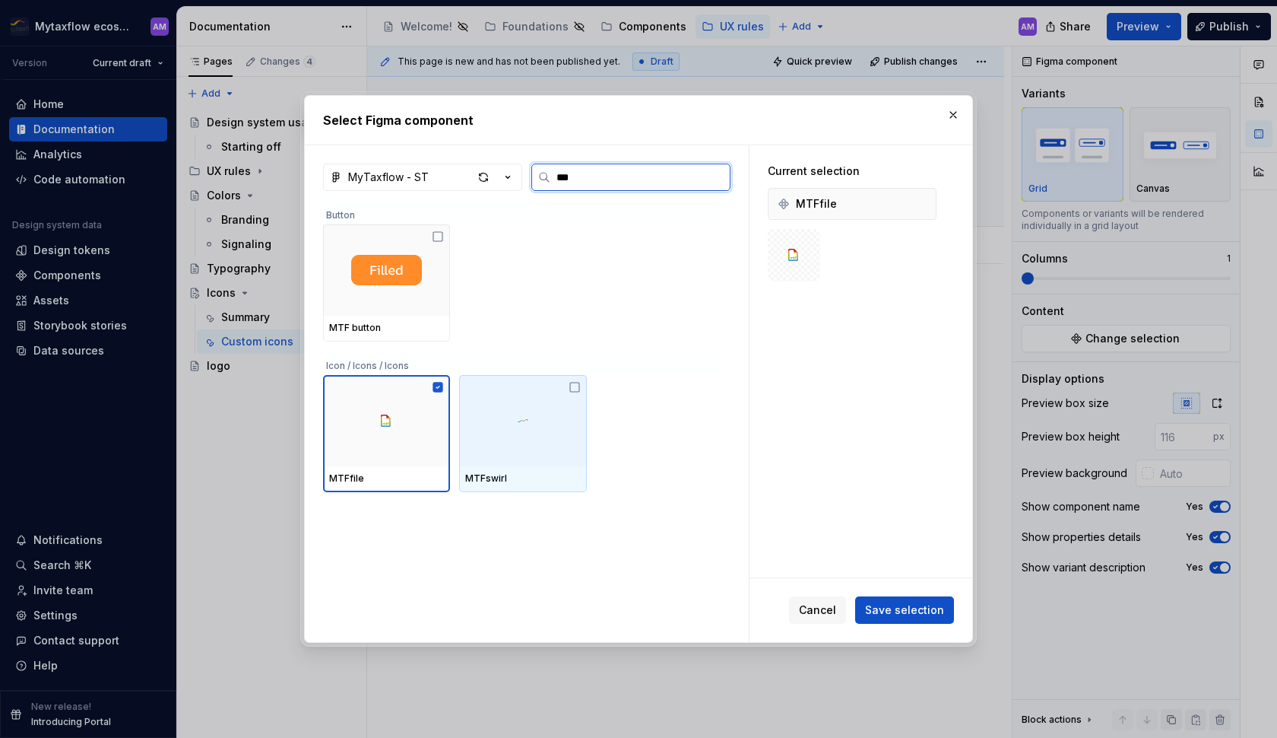
click at [577, 384] on icon at bounding box center [575, 387] width 12 height 12
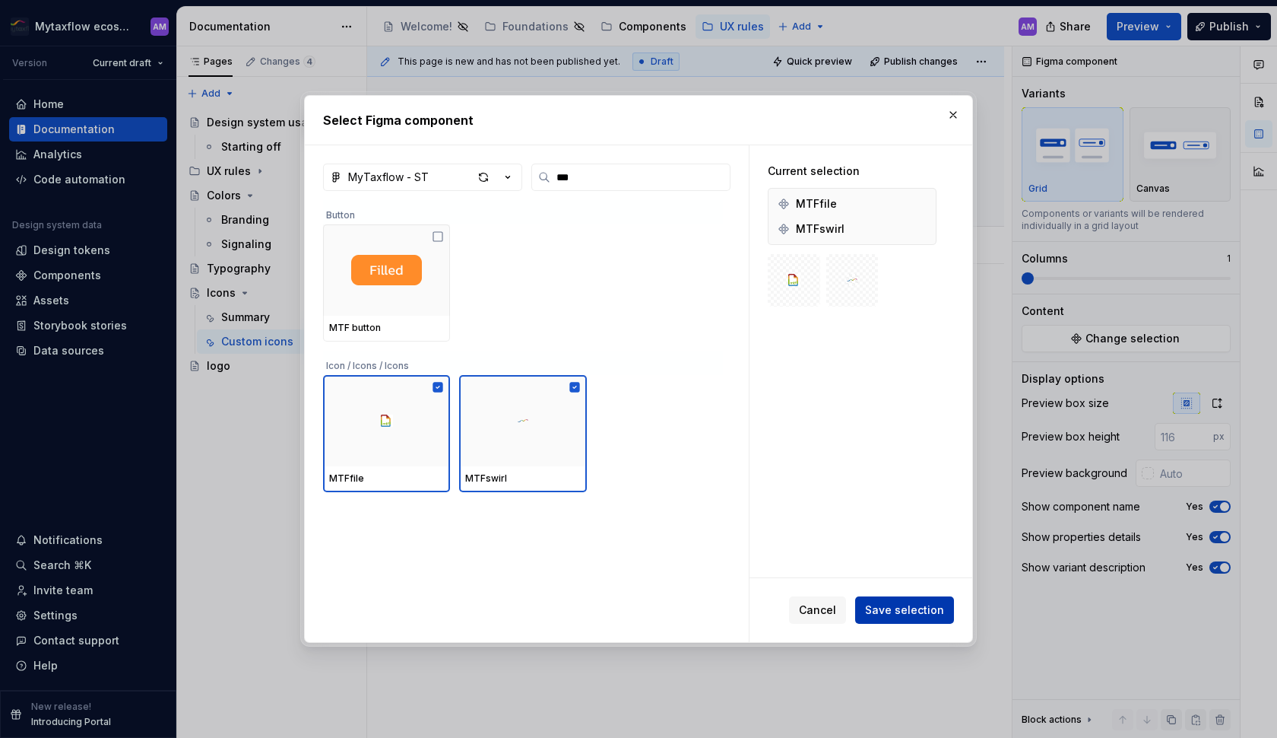
click at [903, 605] on span "Save selection" at bounding box center [904, 609] width 79 height 15
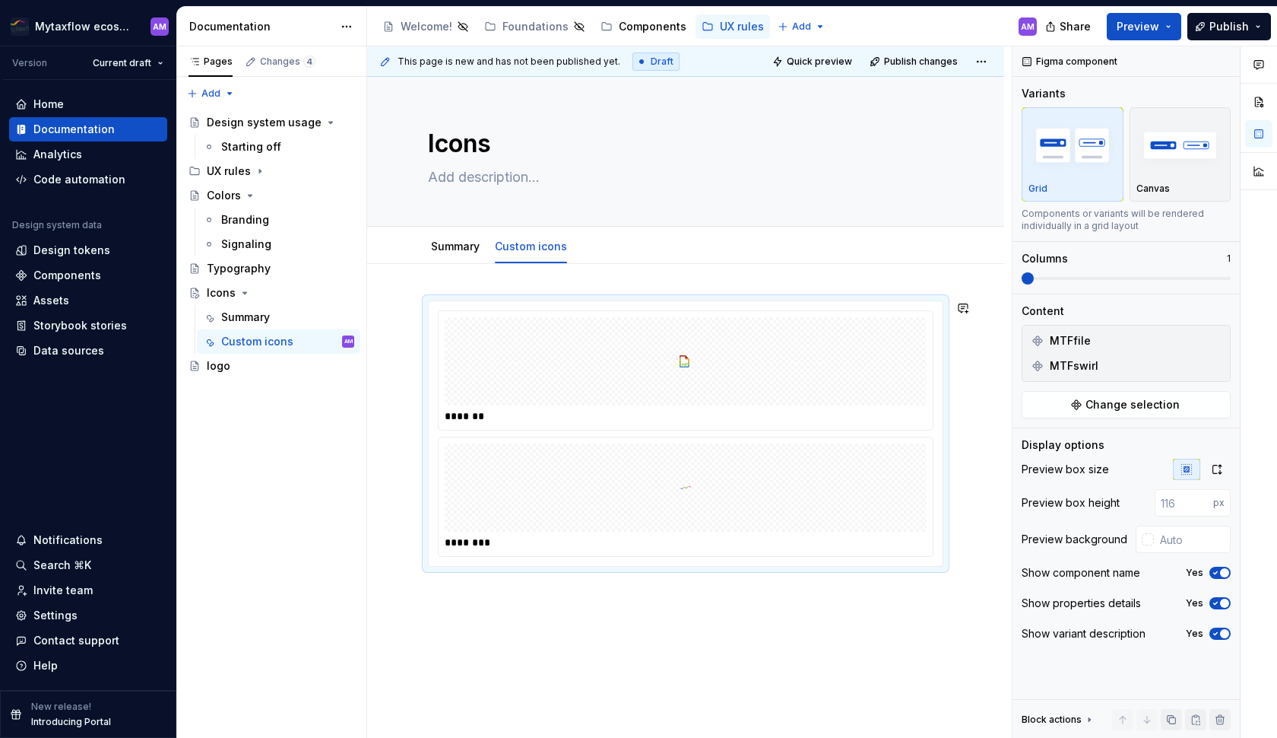
click at [510, 605] on div "******* ********" at bounding box center [685, 535] width 637 height 542
click at [443, 592] on div "This page is new and has not been published yet. Draft Quick preview Publish ch…" at bounding box center [689, 392] width 645 height 692
click at [681, 360] on img at bounding box center [686, 361] width 12 height 76
click at [684, 363] on img at bounding box center [686, 361] width 12 height 76
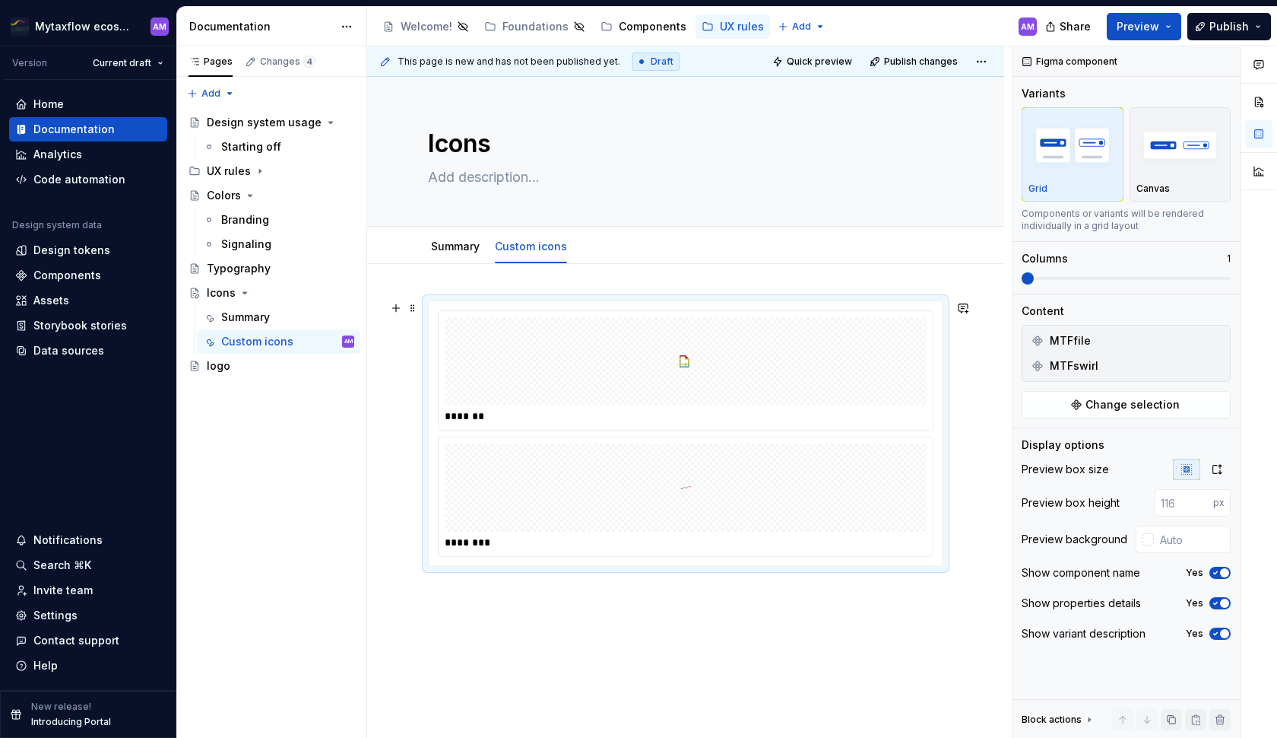
click at [593, 566] on div "******* ********" at bounding box center [686, 433] width 516 height 266
click at [1046, 280] on span at bounding box center [1126, 278] width 209 height 12
click at [1059, 280] on span at bounding box center [1126, 278] width 209 height 12
click at [842, 477] on div "******* ********" at bounding box center [685, 472] width 637 height 416
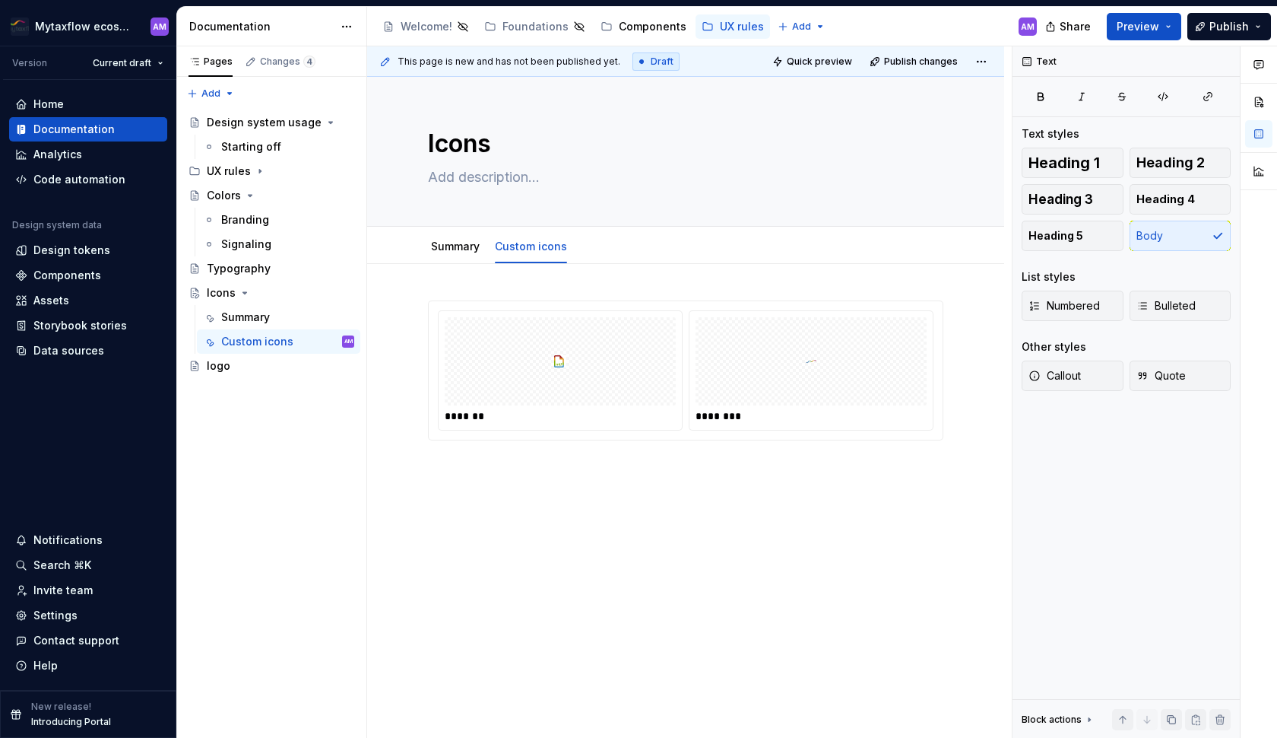
type textarea "*"
